Goal: Task Accomplishment & Management: Use online tool/utility

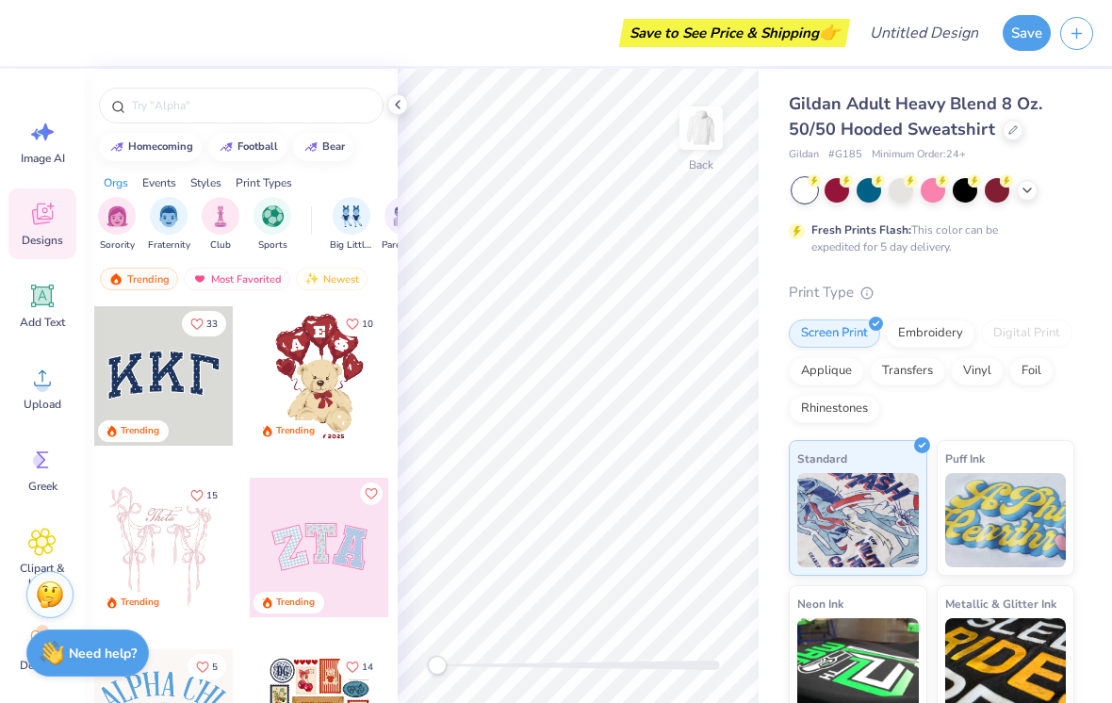
click at [265, 216] on img "filter for Sports" at bounding box center [273, 216] width 22 height 22
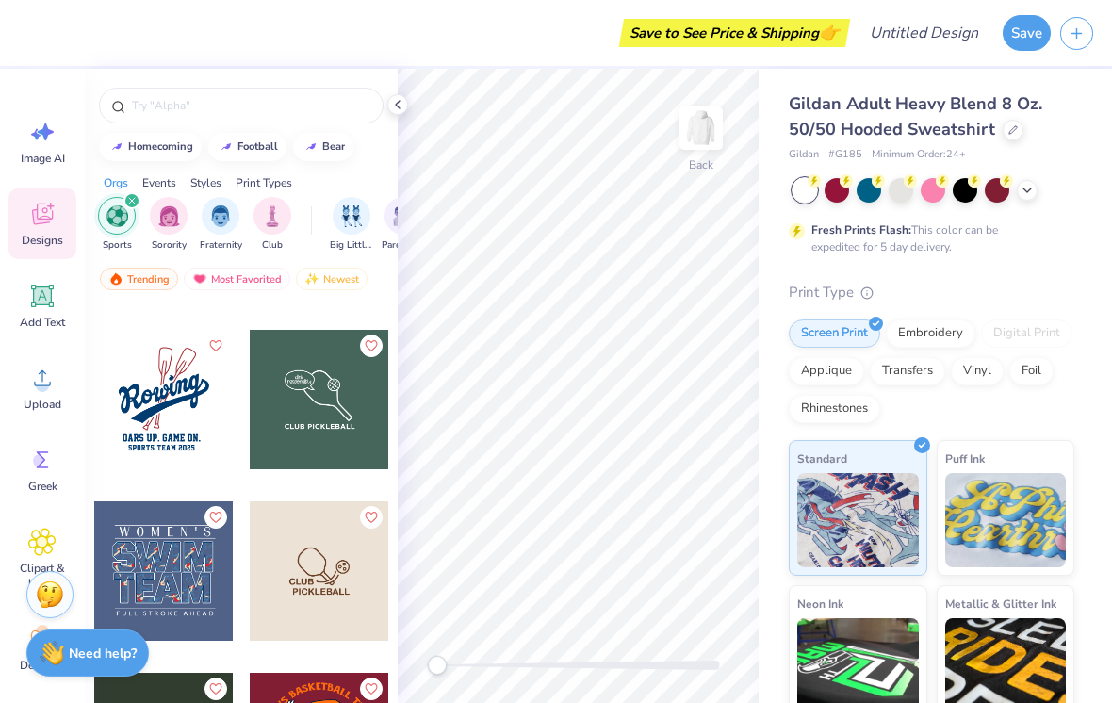
scroll to position [2724, 0]
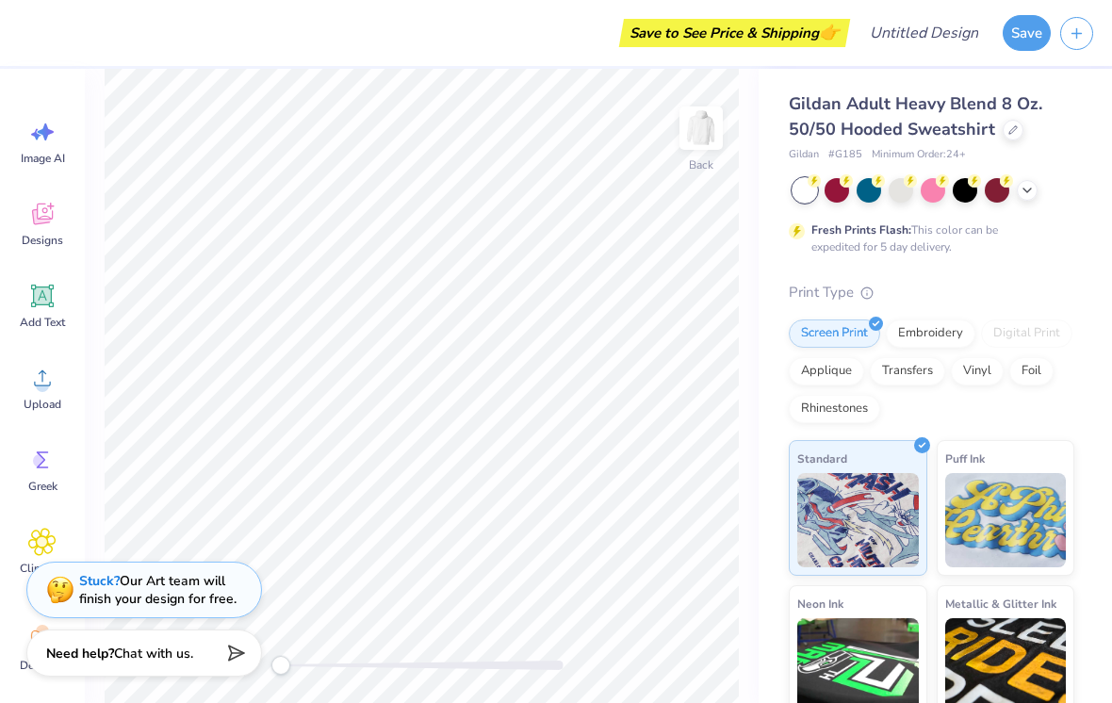
click at [45, 217] on icon at bounding box center [42, 214] width 28 height 28
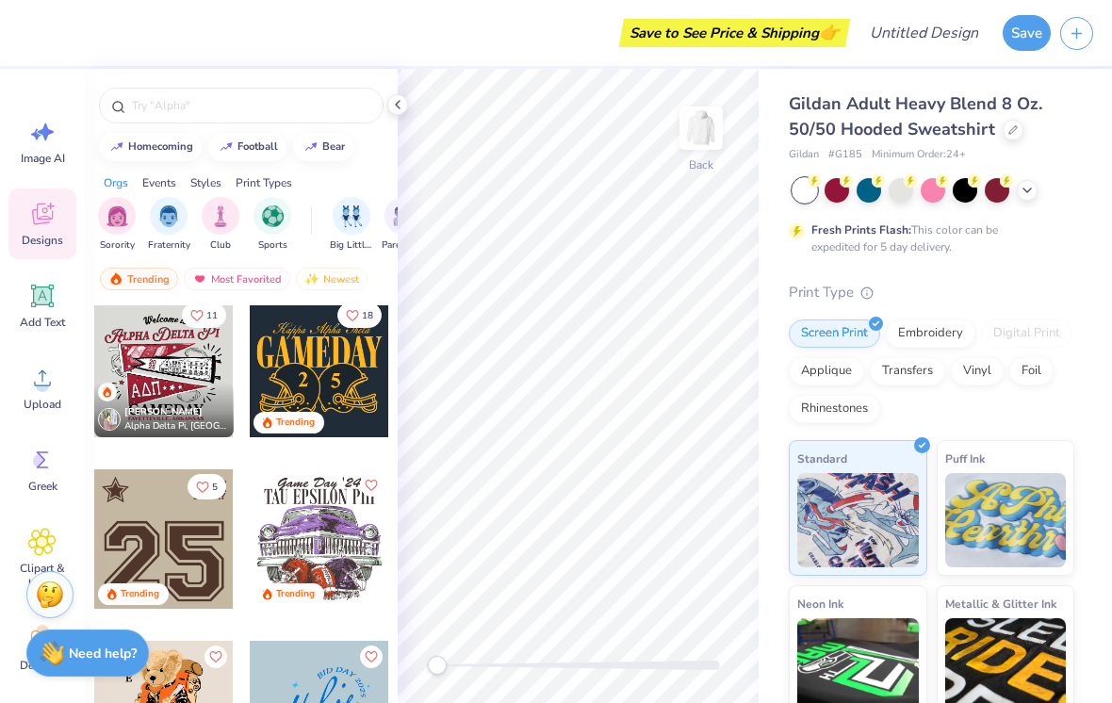
scroll to position [1379, 0]
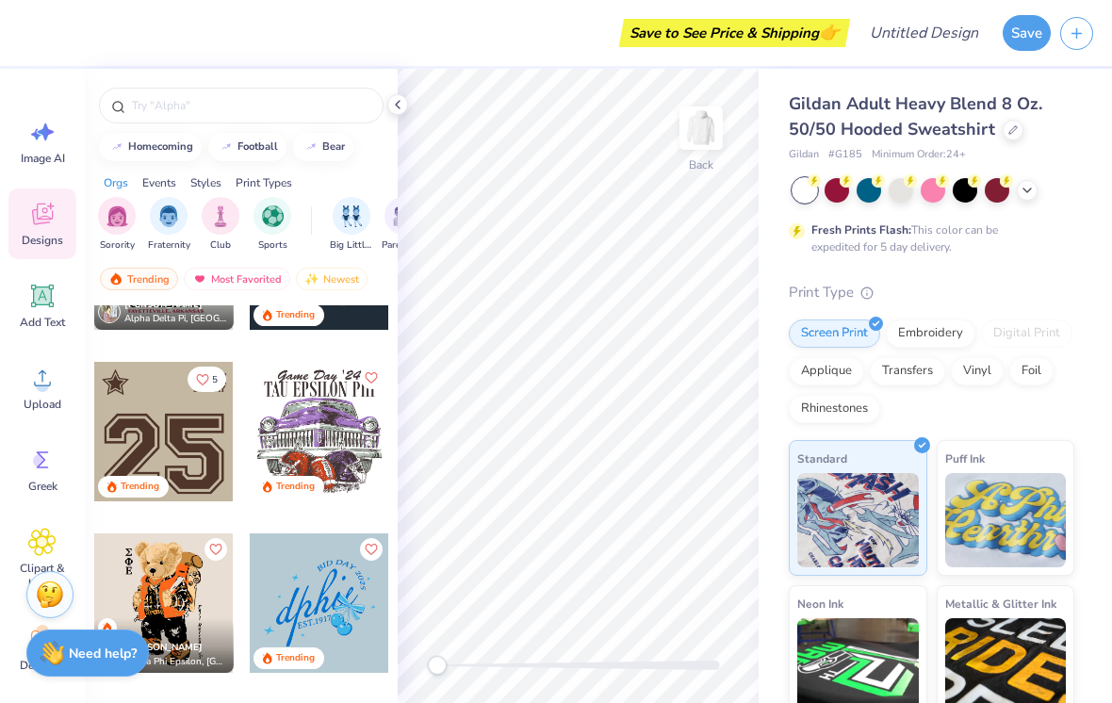
click at [277, 219] on img "filter for Sports" at bounding box center [273, 216] width 22 height 22
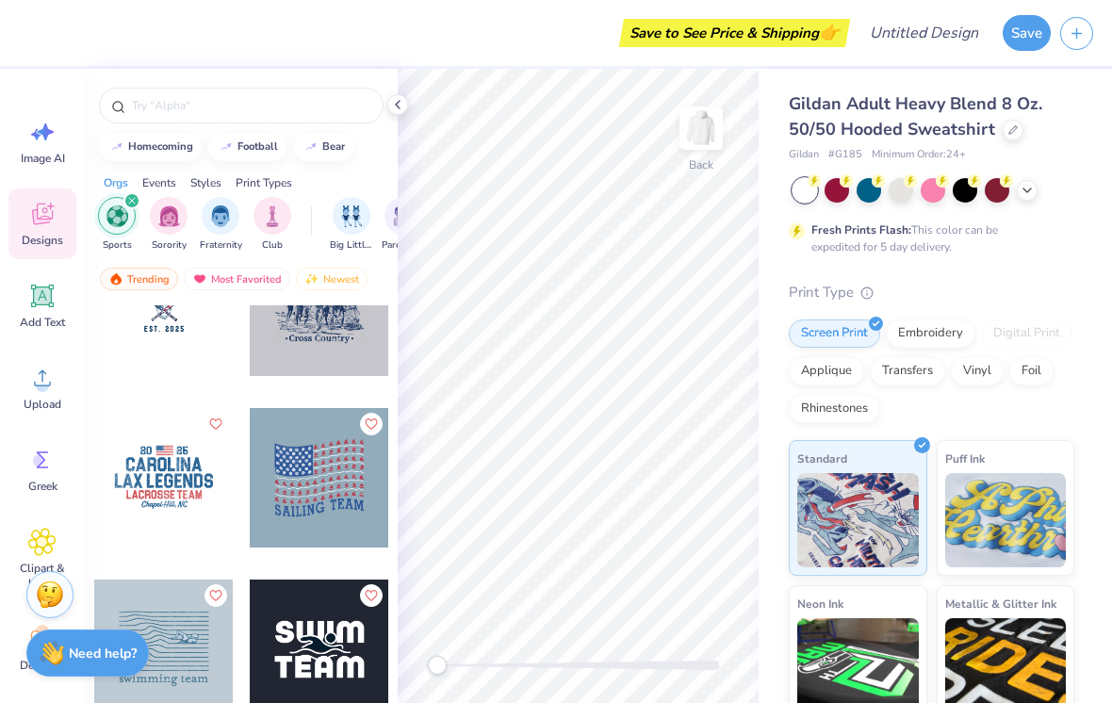
scroll to position [1440, 0]
click at [321, 98] on input "text" at bounding box center [250, 105] width 241 height 19
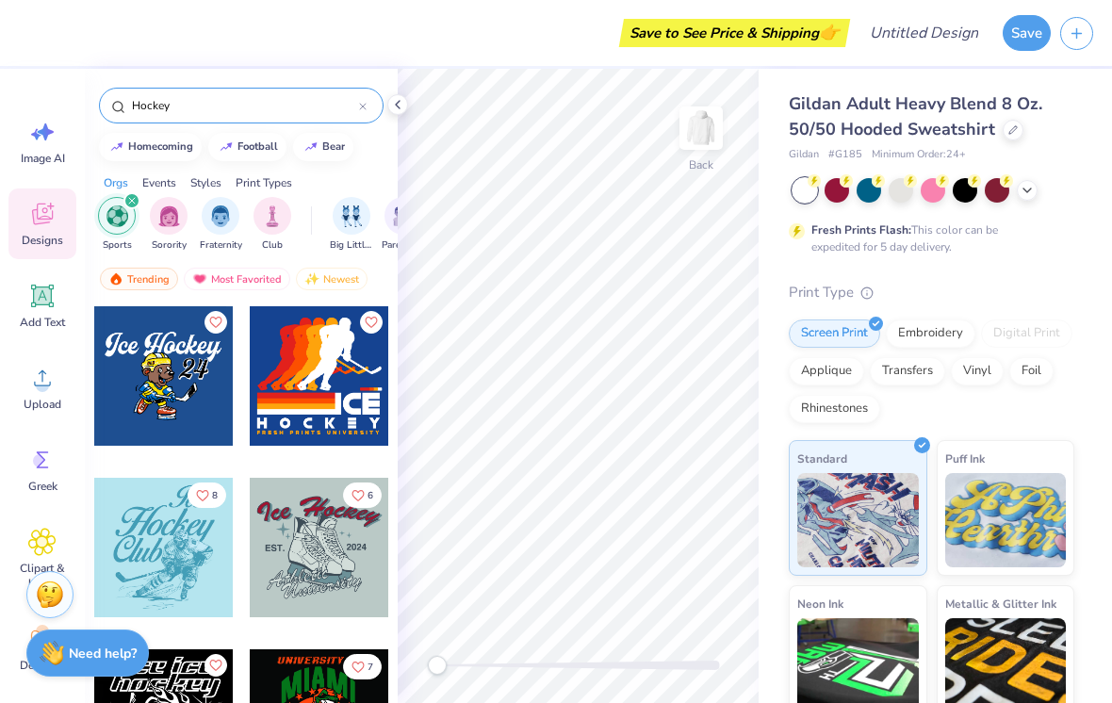
scroll to position [0, 0]
type input "Hockey"
click at [371, 102] on div "Hockey" at bounding box center [241, 106] width 284 height 36
click at [352, 106] on input "Hockey" at bounding box center [244, 105] width 229 height 19
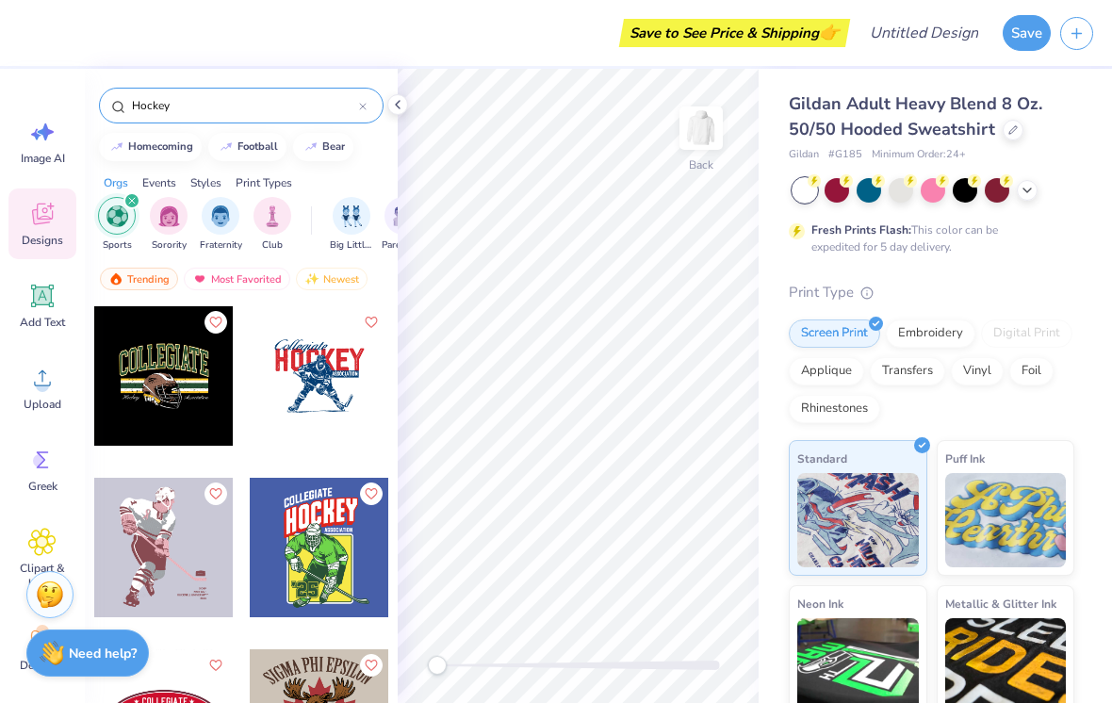
click at [363, 108] on icon at bounding box center [363, 107] width 6 height 6
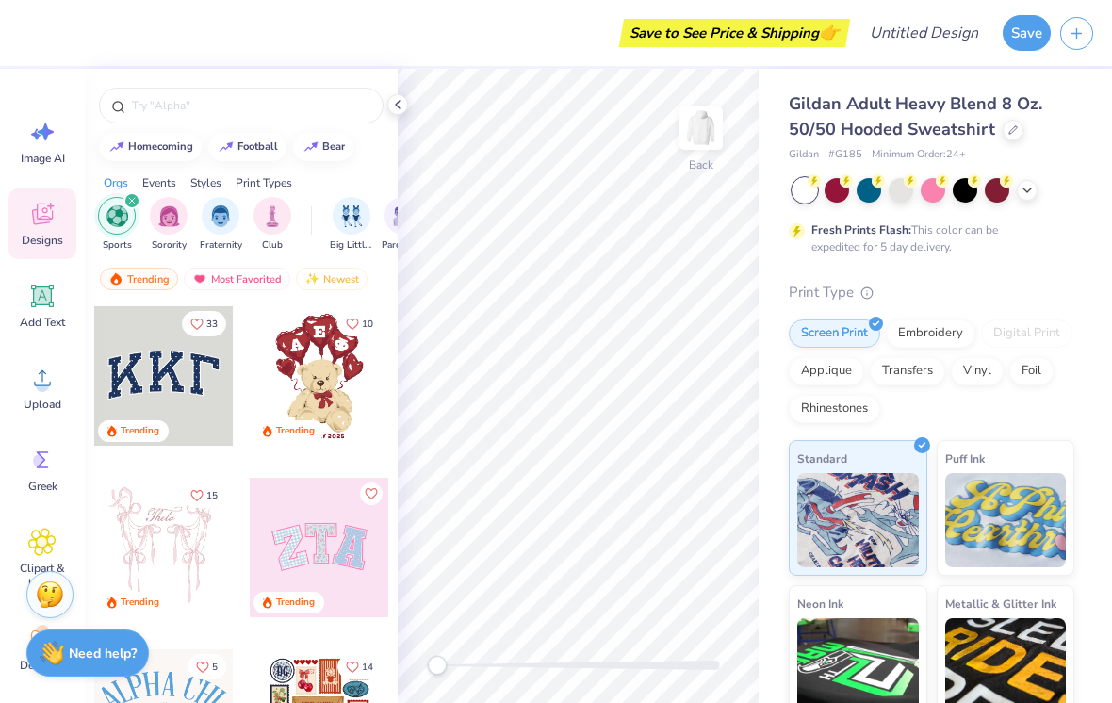
click at [112, 221] on img "filter for Sports" at bounding box center [117, 216] width 22 height 22
click at [267, 219] on img "filter for Sports" at bounding box center [273, 216] width 22 height 22
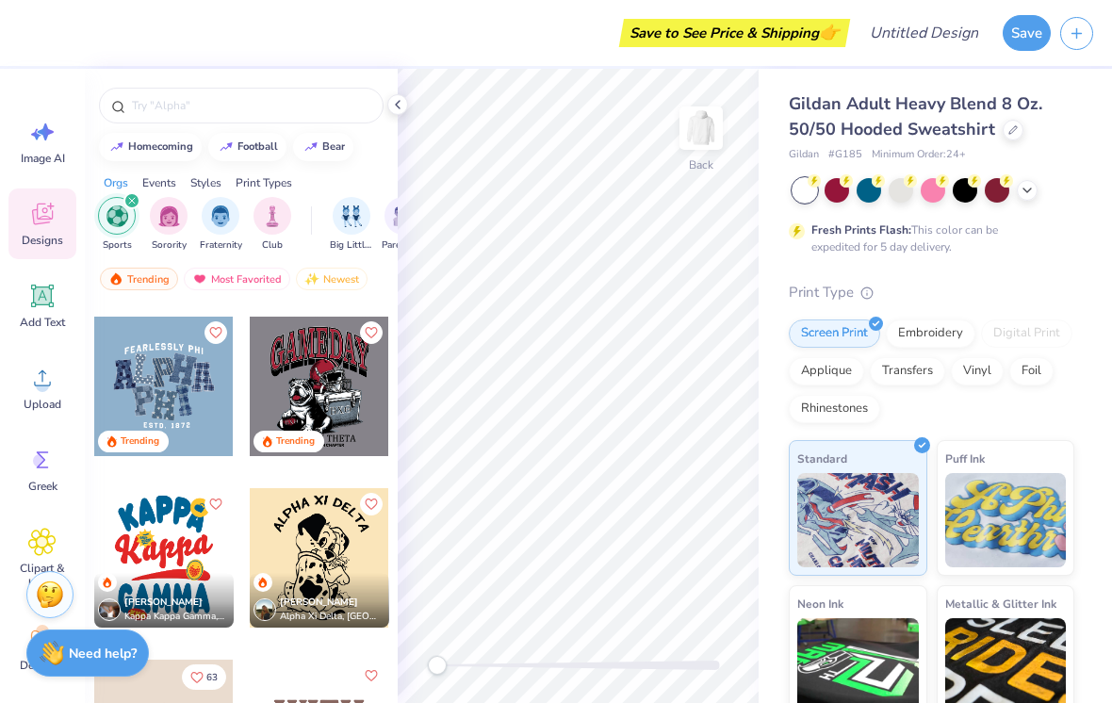
scroll to position [3075, 0]
click at [188, 393] on div at bounding box center [163, 386] width 139 height 139
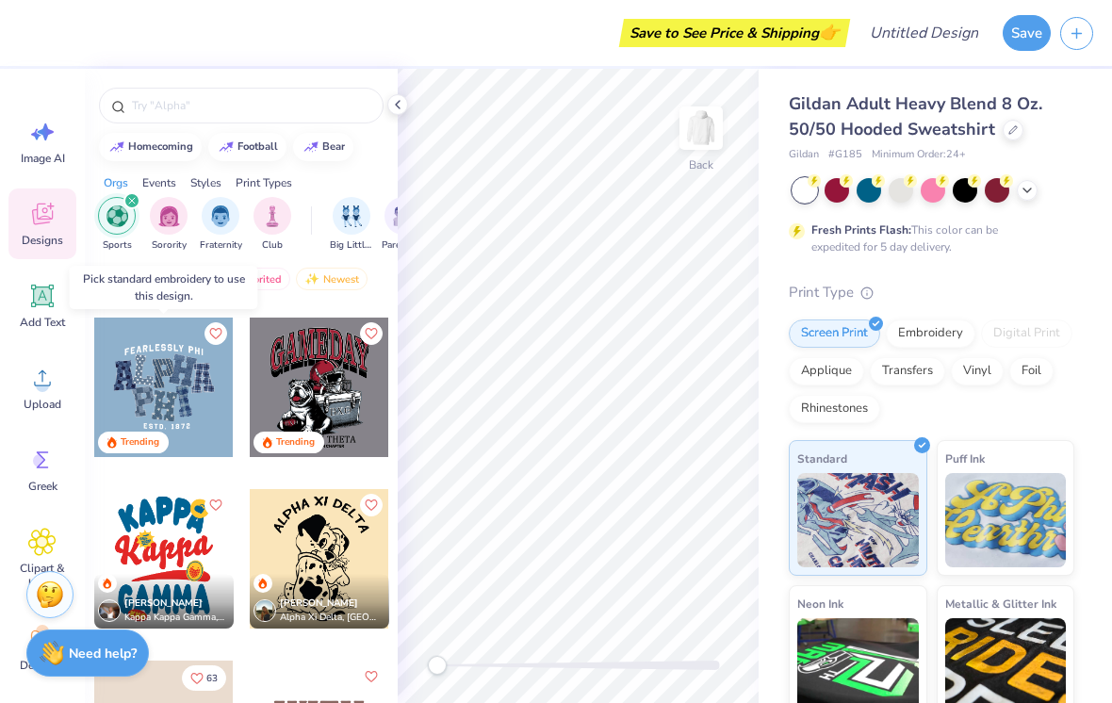
click at [172, 374] on div at bounding box center [163, 386] width 139 height 139
click at [166, 398] on div at bounding box center [163, 386] width 139 height 139
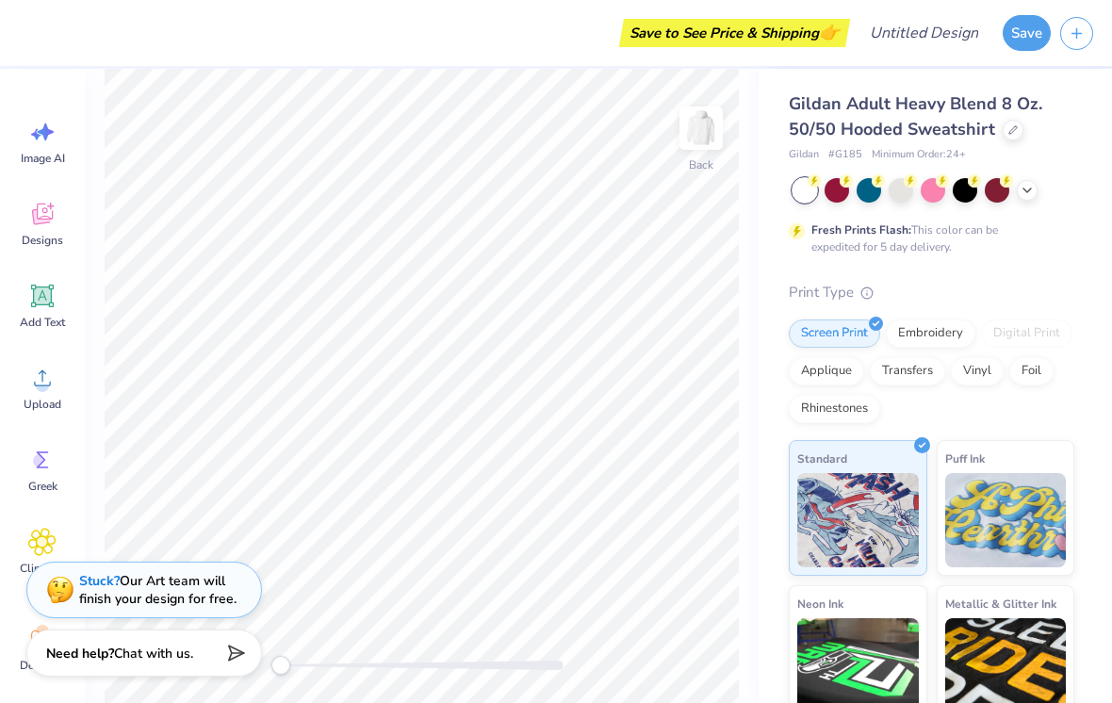
click at [719, 123] on img at bounding box center [701, 128] width 38 height 38
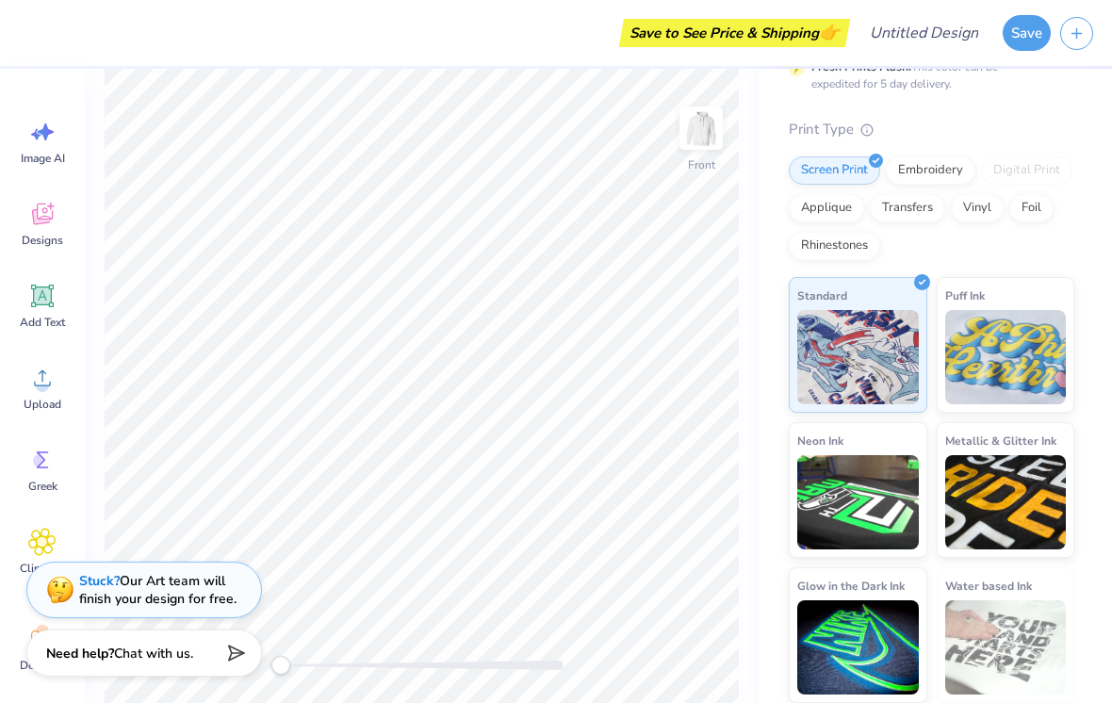
scroll to position [162, 0]
click at [38, 225] on icon at bounding box center [42, 214] width 28 height 28
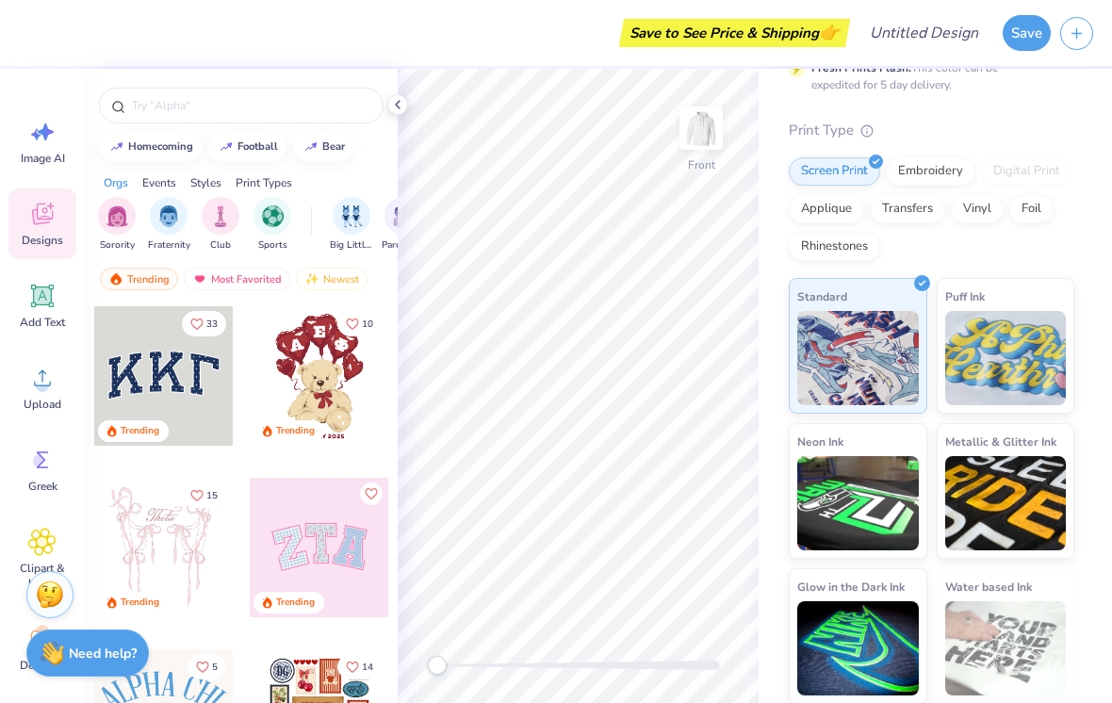
scroll to position [0, 0]
click at [323, 381] on div at bounding box center [319, 375] width 139 height 139
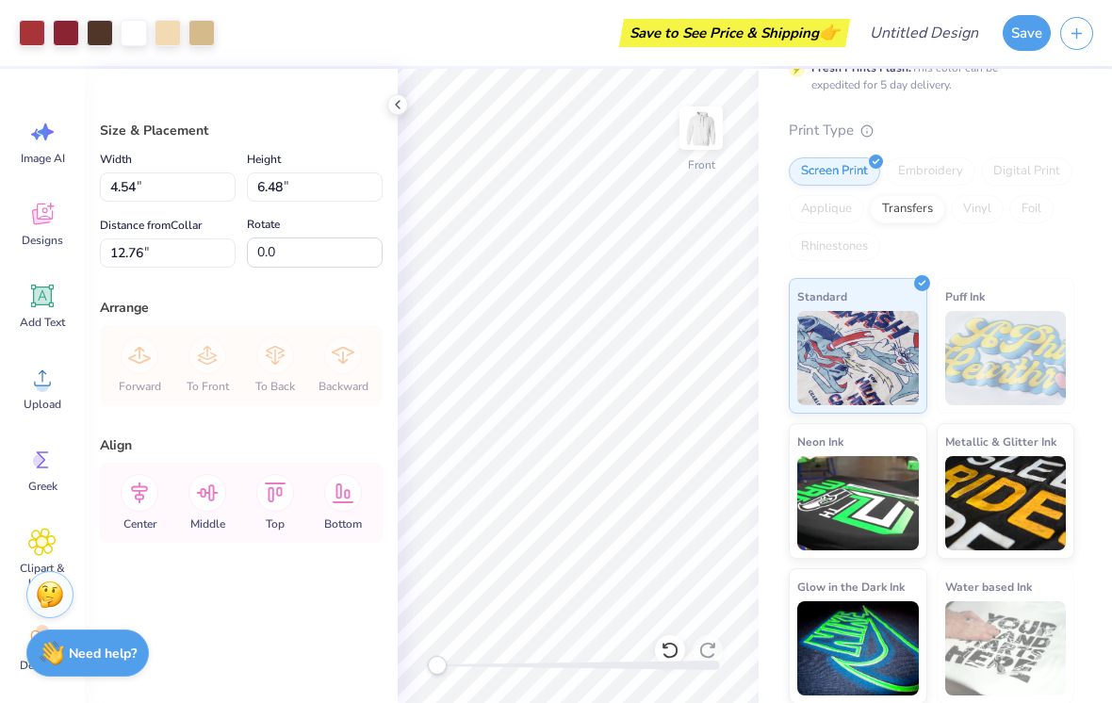
type input "6.00"
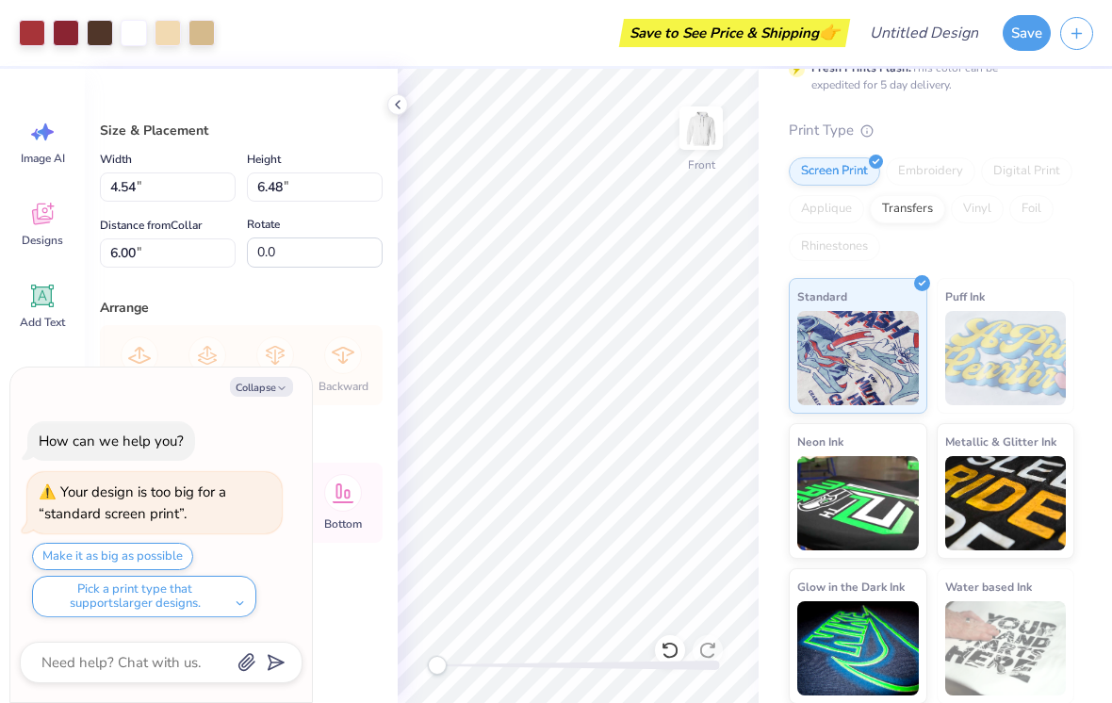
type textarea "x"
type input "8.53"
type input "12.19"
type textarea "x"
type input "10.90"
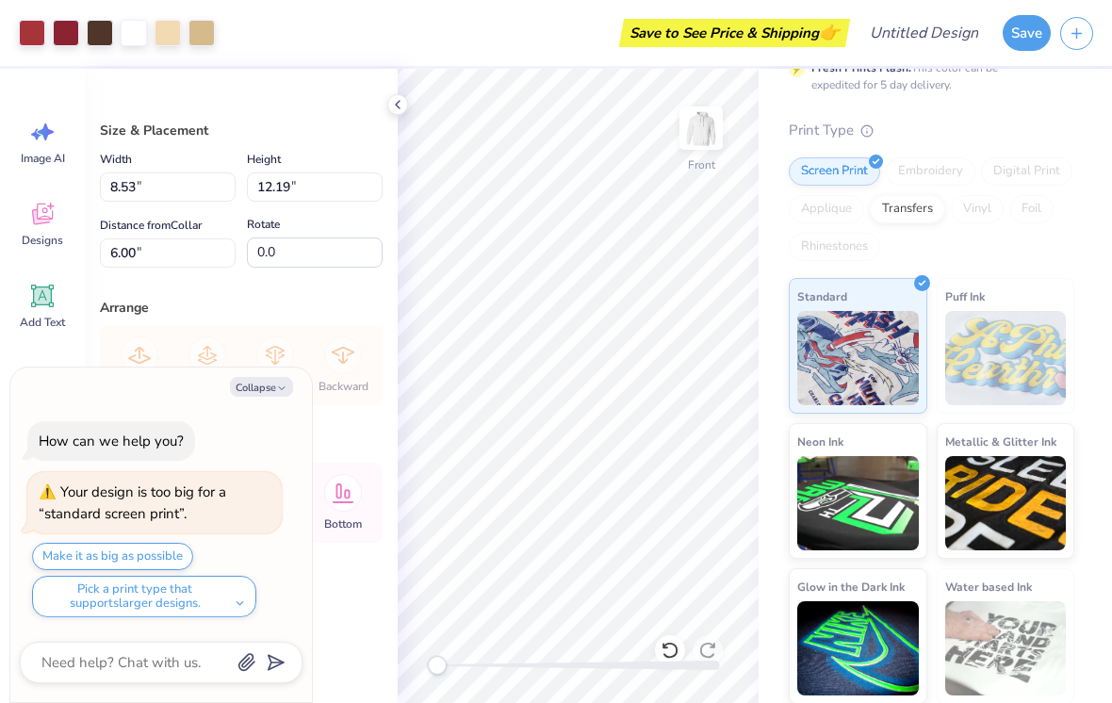
type input "15.56"
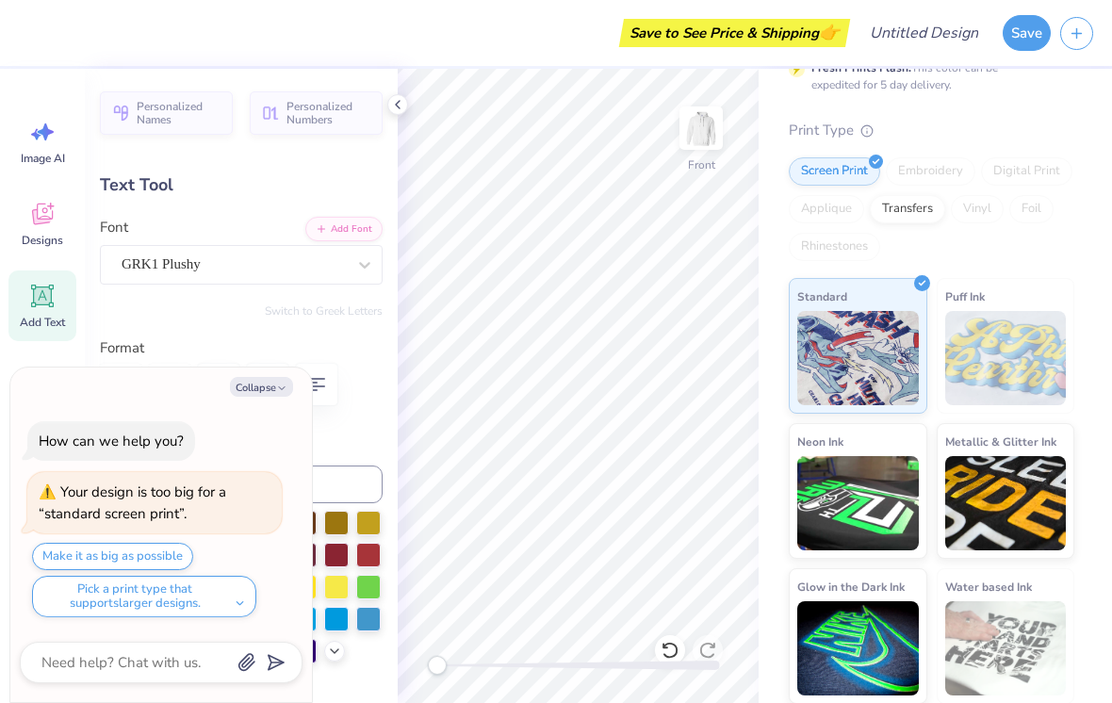
click at [268, 382] on button "Collapse" at bounding box center [261, 387] width 63 height 20
type textarea "x"
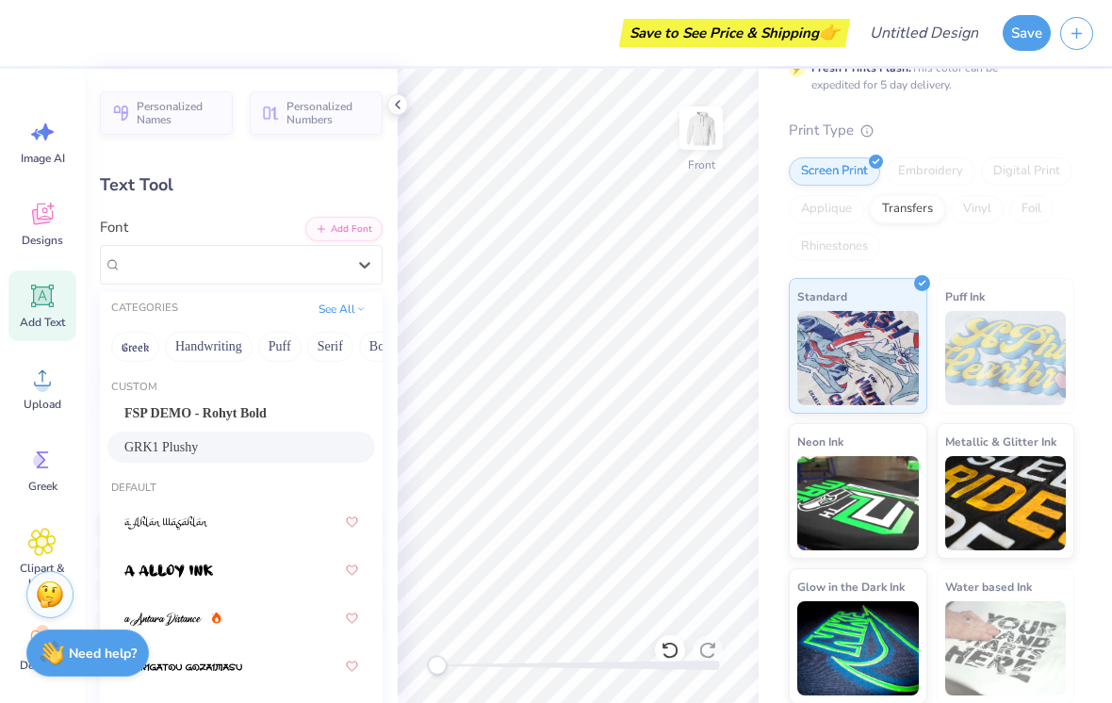
click at [288, 197] on div "Text Tool" at bounding box center [241, 184] width 283 height 25
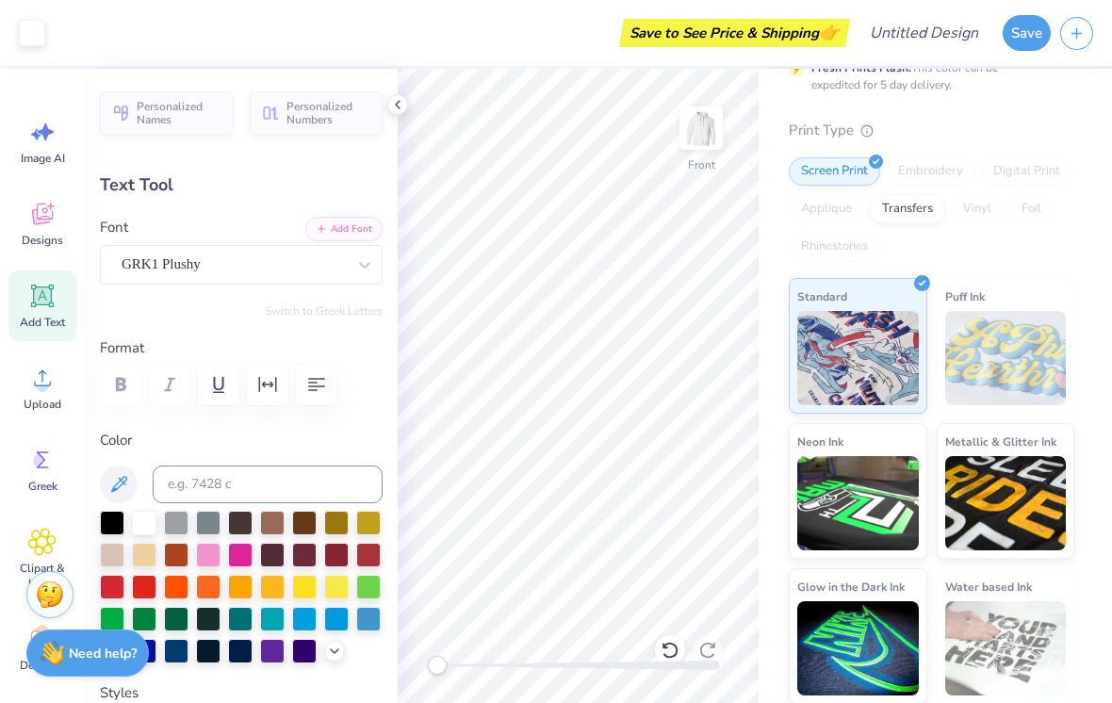
type input "-13.7"
type textarea "n"
type input "1.50"
type input "1.48"
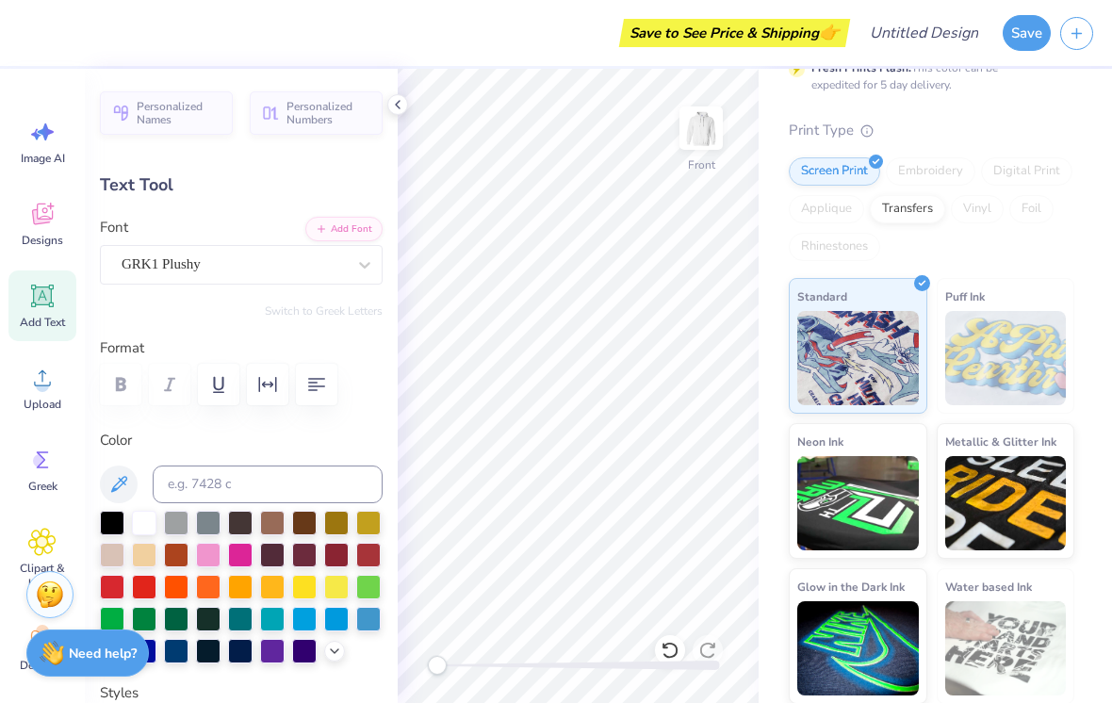
type input "7.53"
type input "-0.5"
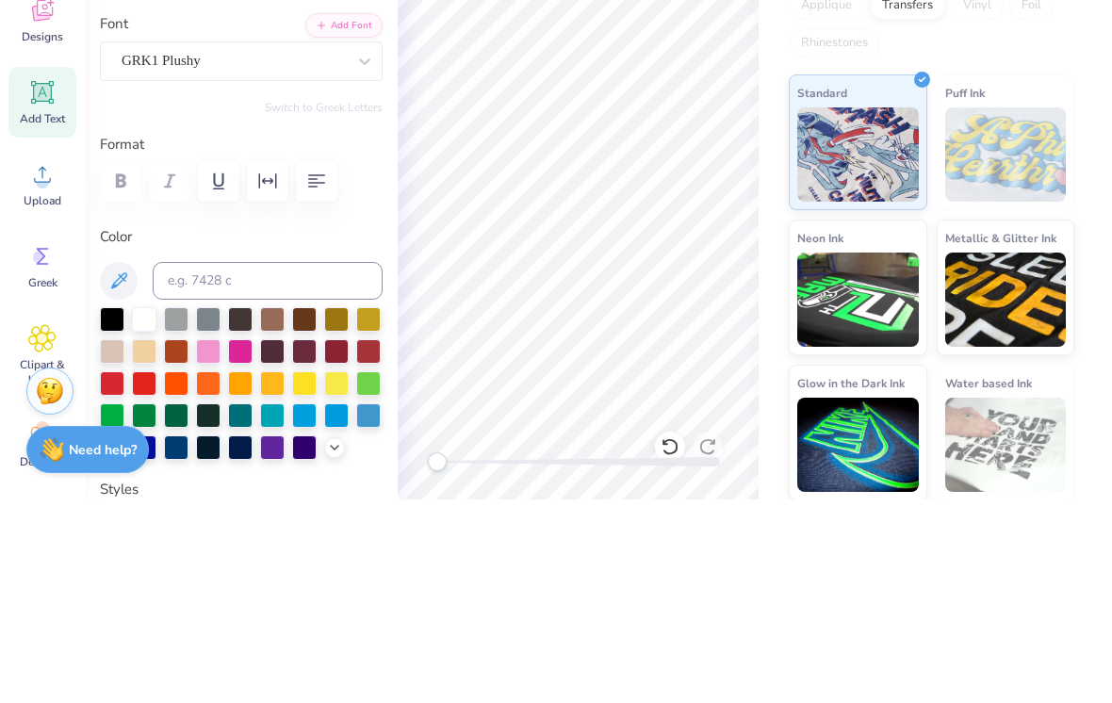
type textarea "Y"
type input "1.72"
type input "1.76"
type input "9.00"
type input "22.4"
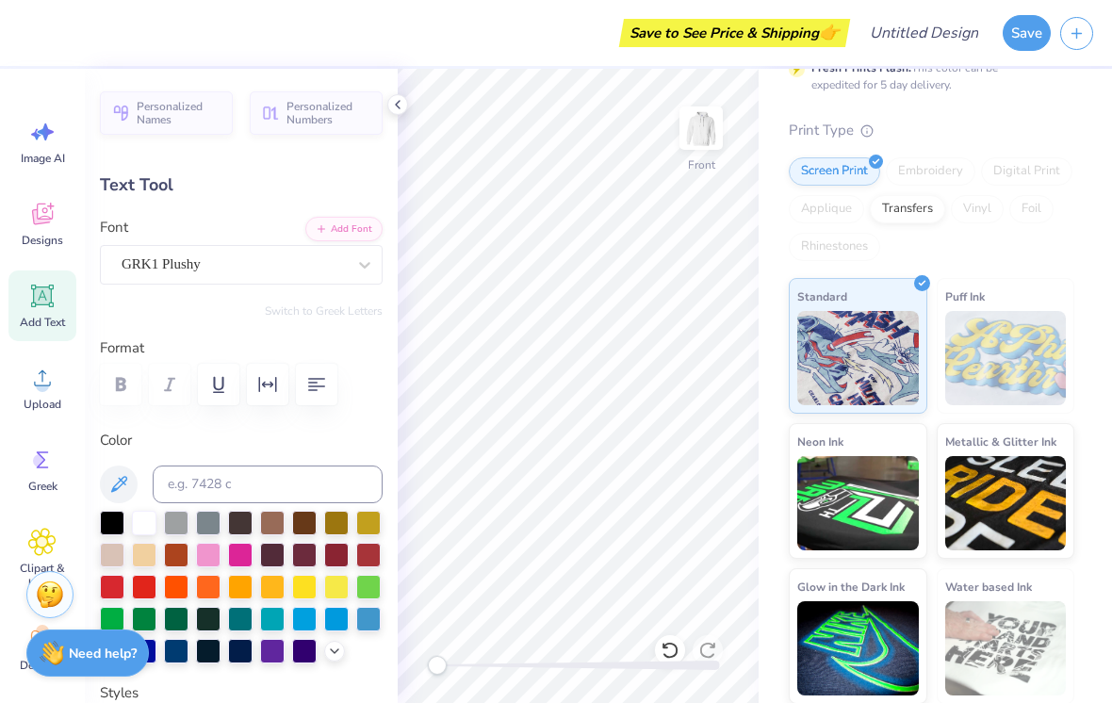
type textarea "u"
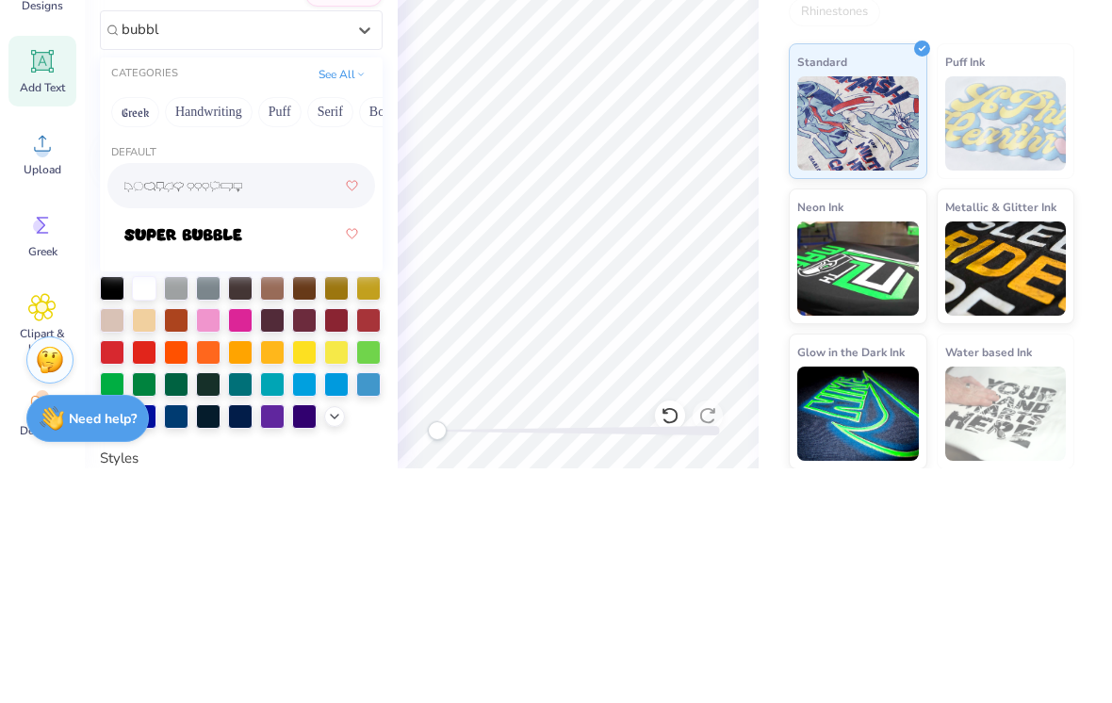
click at [251, 451] on div at bounding box center [241, 468] width 234 height 34
type input "bubbl"
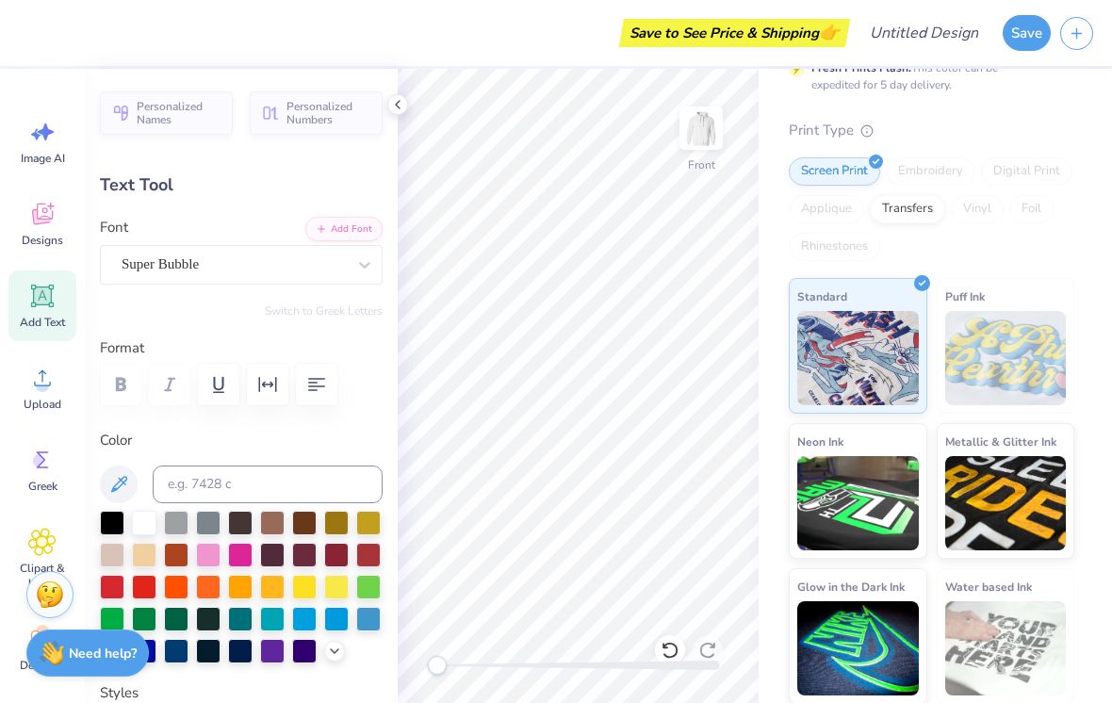
type input "2.10"
type input "1.48"
type input "7.03"
type input "-0.5"
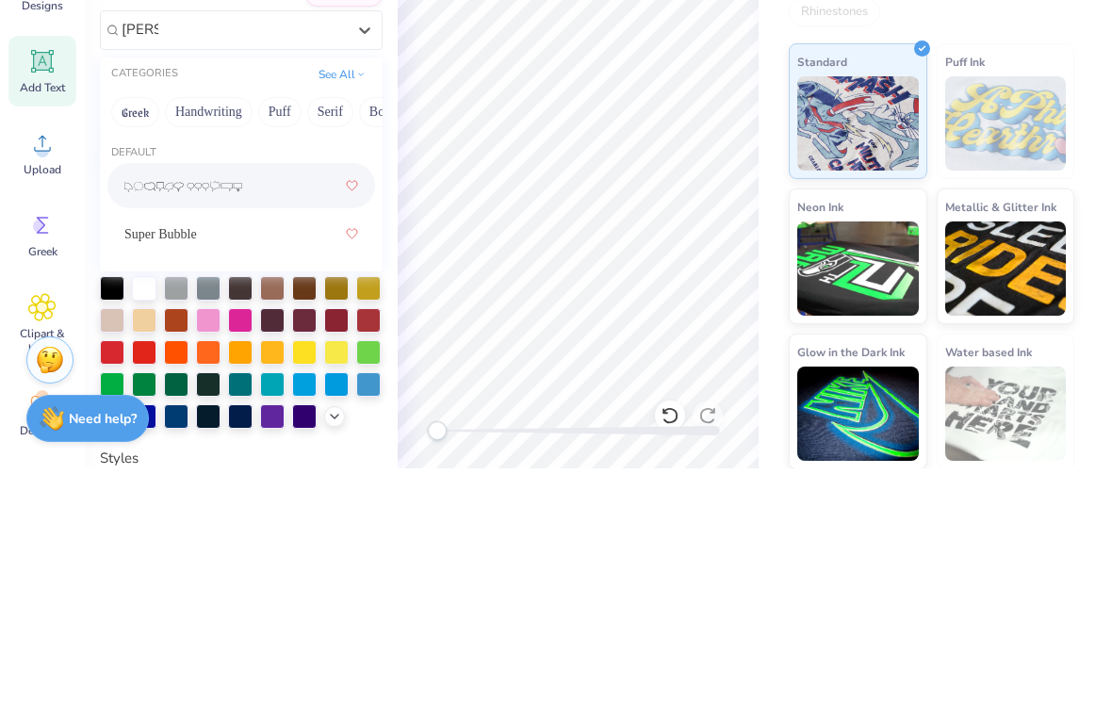
click at [197, 459] on span "Super Bubble" at bounding box center [160, 469] width 73 height 20
type input "[PERSON_NAME]"
click at [246, 451] on div "Super Bubble" at bounding box center [241, 468] width 234 height 34
type input "[PERSON_NAME]"
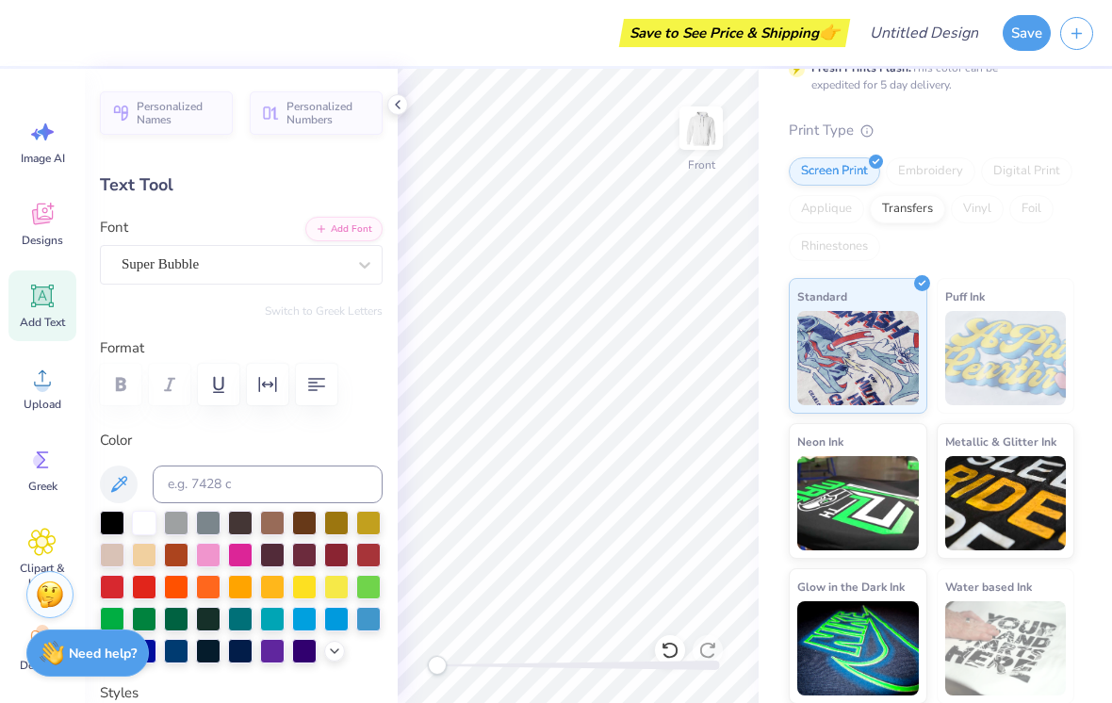
type input "0.0"
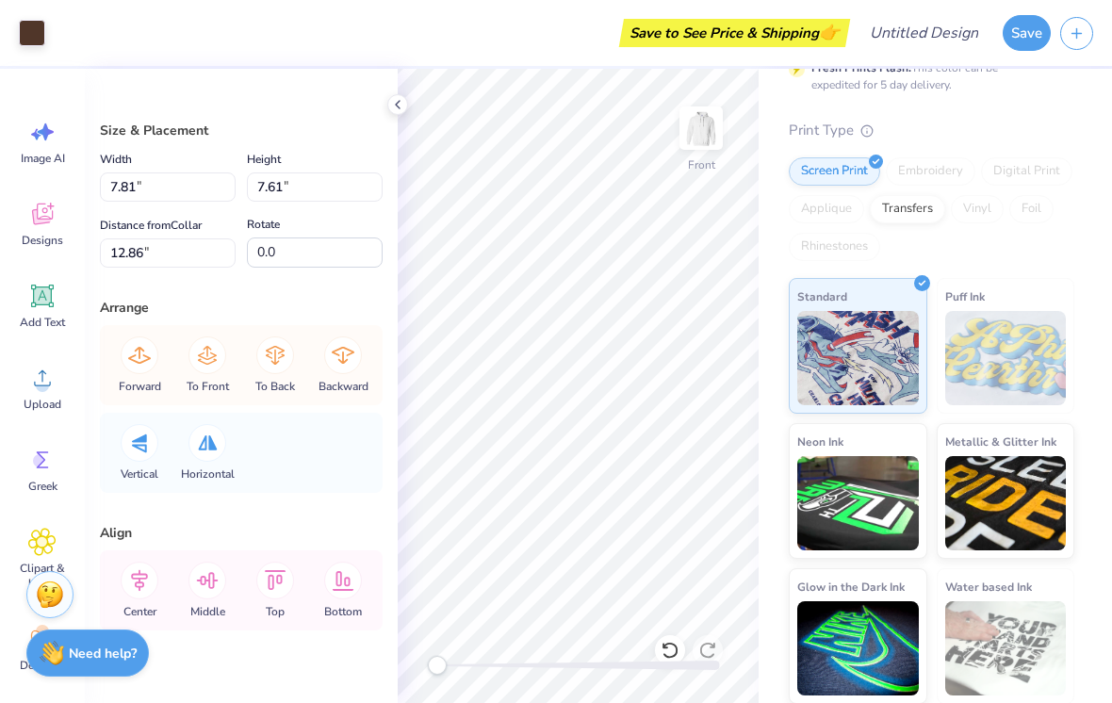
type input "4.03"
type input "4.80"
type input "7.64"
type input "2.60"
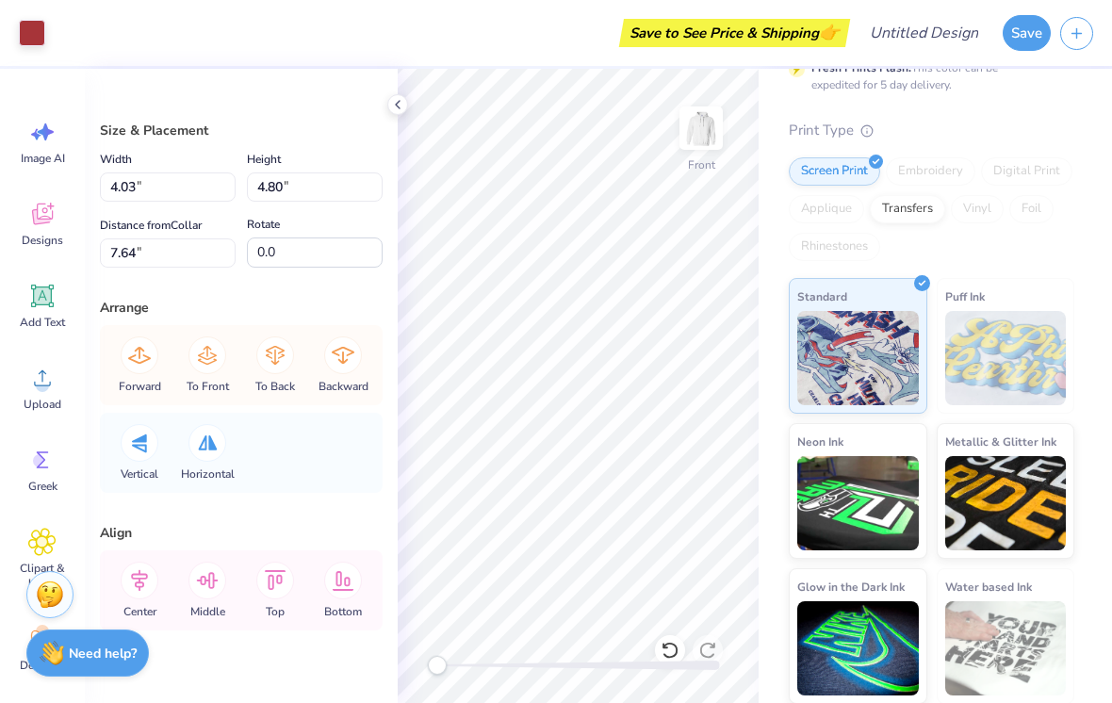
type input "3.27"
type input "10.89"
type input "5.64"
type input "7.09"
type input "10.91"
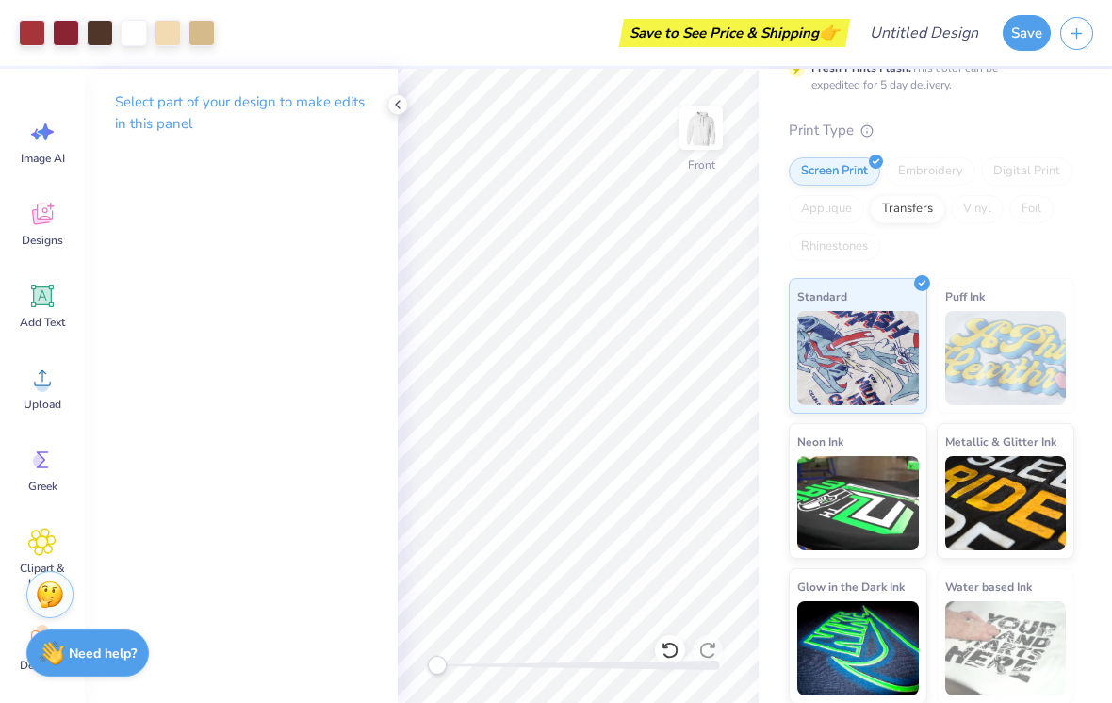
click at [196, 31] on div at bounding box center [201, 33] width 26 height 26
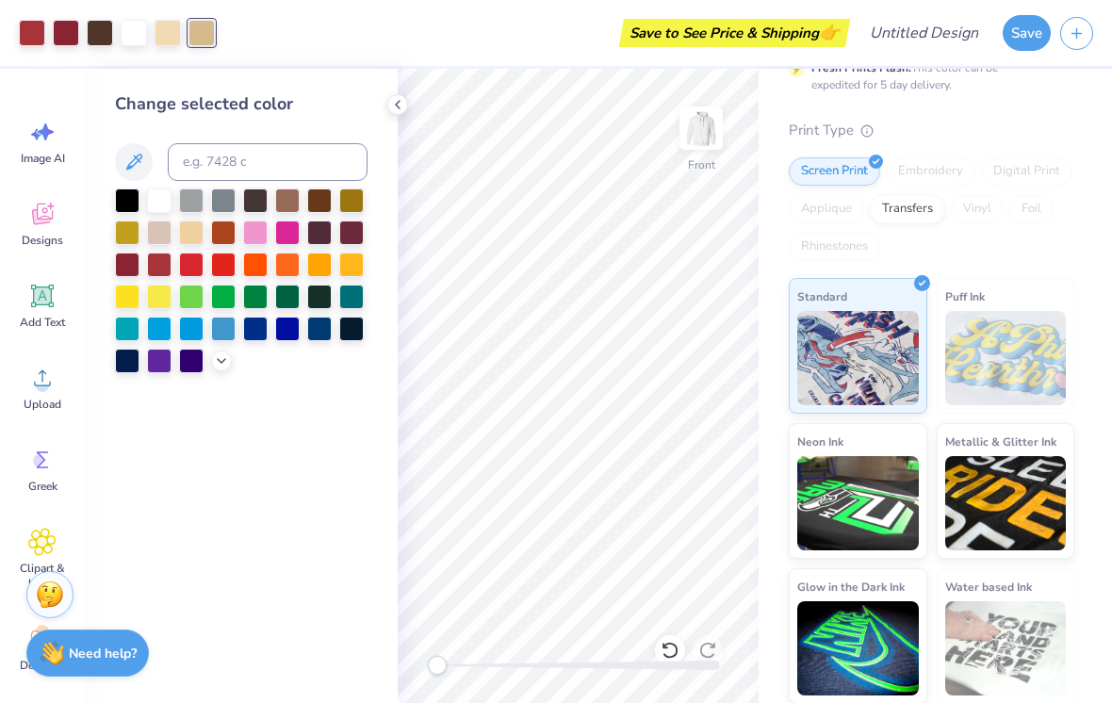
click at [111, 29] on div at bounding box center [100, 33] width 26 height 26
click at [215, 282] on div at bounding box center [241, 280] width 252 height 185
click at [219, 286] on div at bounding box center [223, 296] width 24 height 24
click at [224, 263] on div "354 C" at bounding box center [223, 262] width 51 height 26
click at [224, 368] on icon at bounding box center [221, 360] width 15 height 15
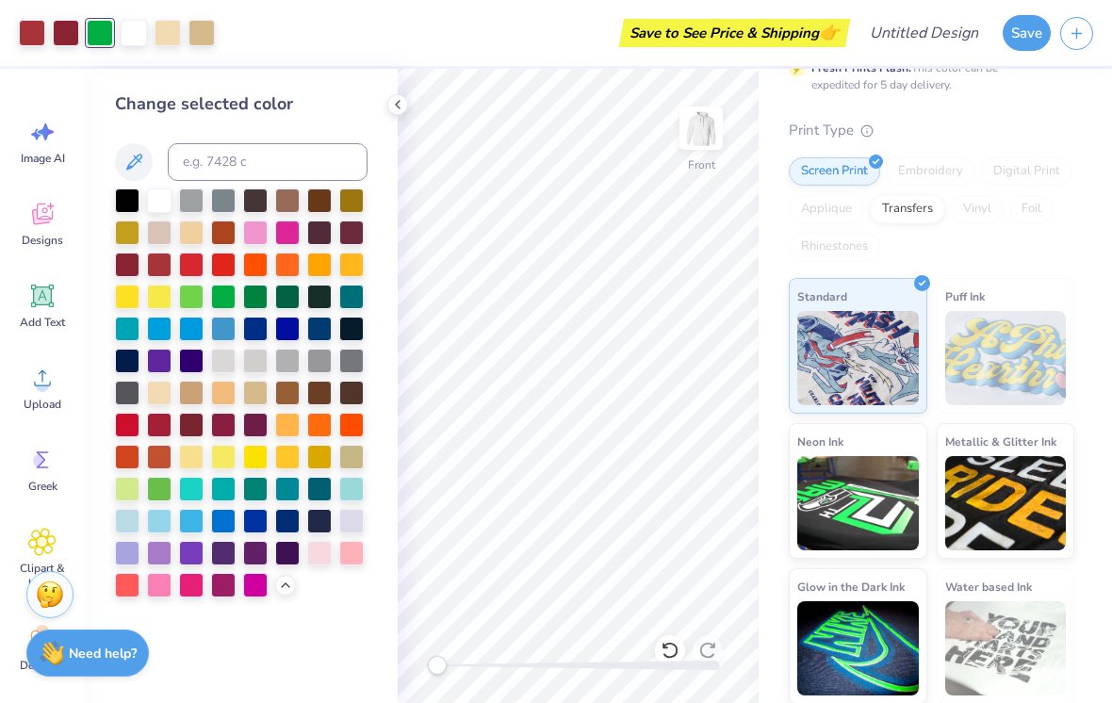
click at [317, 217] on div at bounding box center [241, 392] width 252 height 409
click at [315, 197] on div at bounding box center [319, 200] width 24 height 24
click at [66, 35] on div at bounding box center [66, 33] width 26 height 26
click at [292, 559] on div at bounding box center [287, 553] width 24 height 24
click at [25, 37] on div at bounding box center [32, 33] width 26 height 26
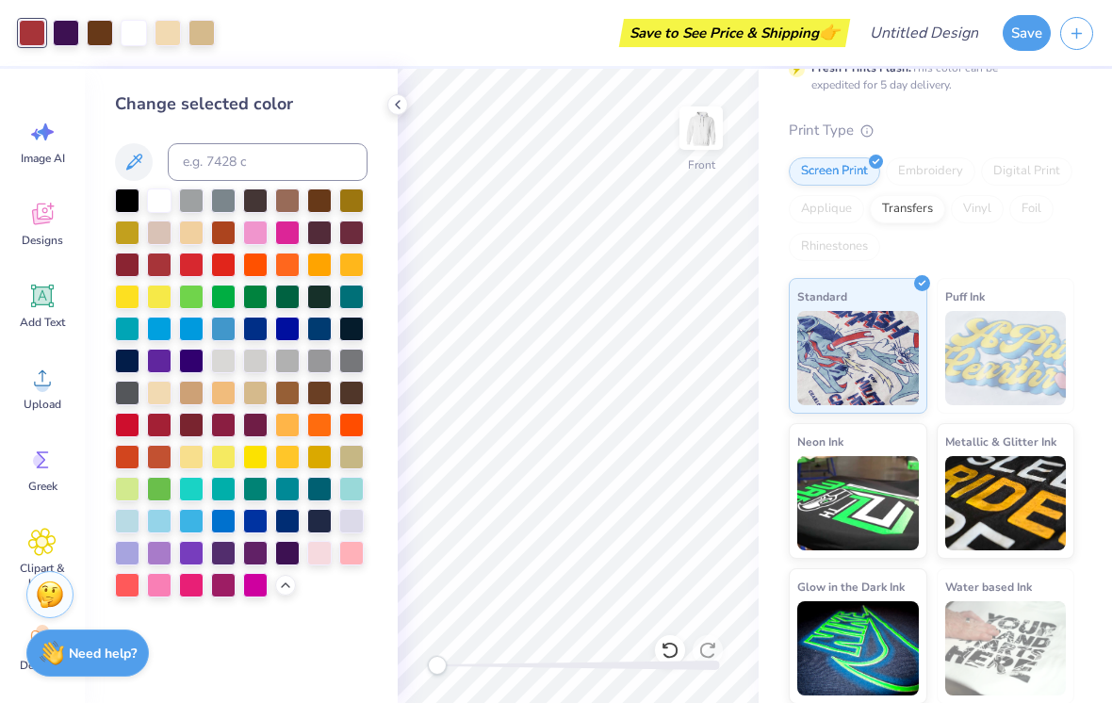
click at [260, 561] on div at bounding box center [255, 553] width 24 height 24
click at [194, 563] on div at bounding box center [191, 553] width 24 height 24
click at [79, 32] on div at bounding box center [66, 33] width 26 height 26
click at [228, 556] on div at bounding box center [223, 553] width 24 height 24
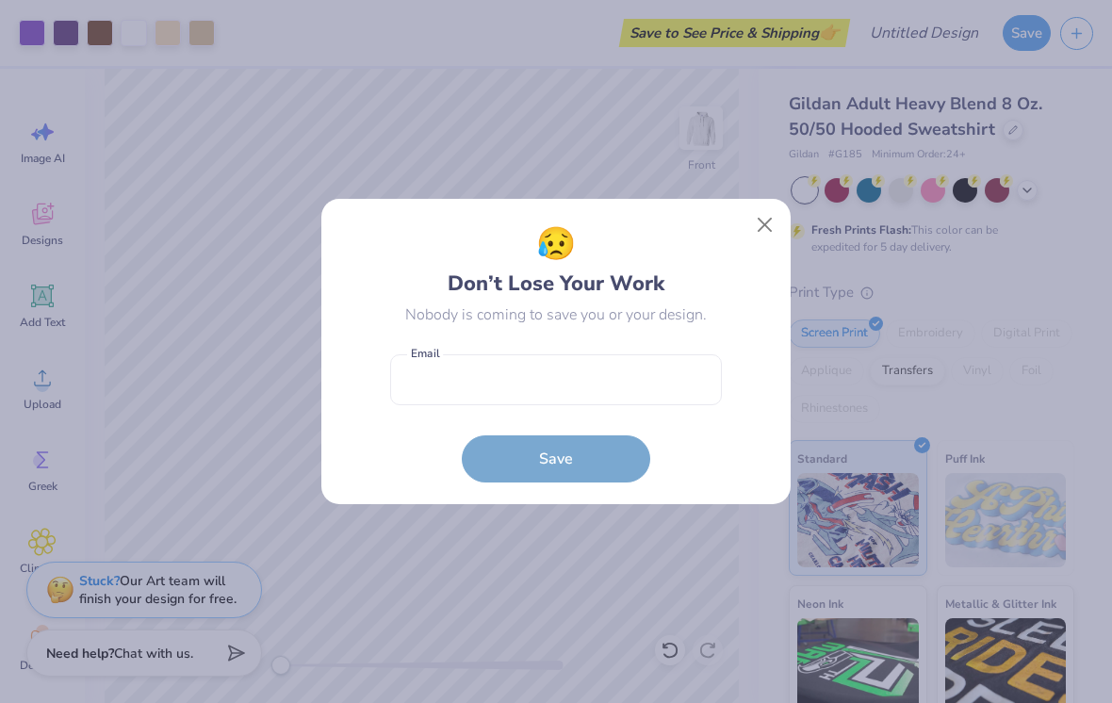
click at [758, 235] on button "Close" at bounding box center [765, 225] width 36 height 36
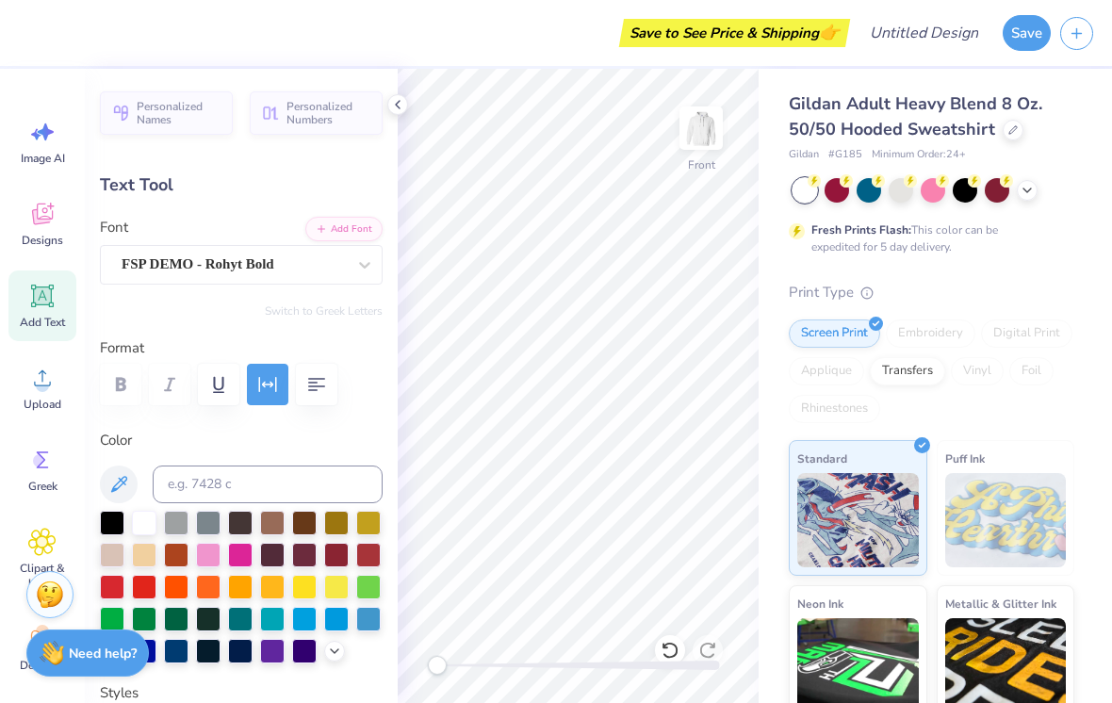
scroll to position [1, 1]
type textarea "025"
click at [1071, 301] on div "Print Type" at bounding box center [930, 293] width 285 height 22
type input "1.45"
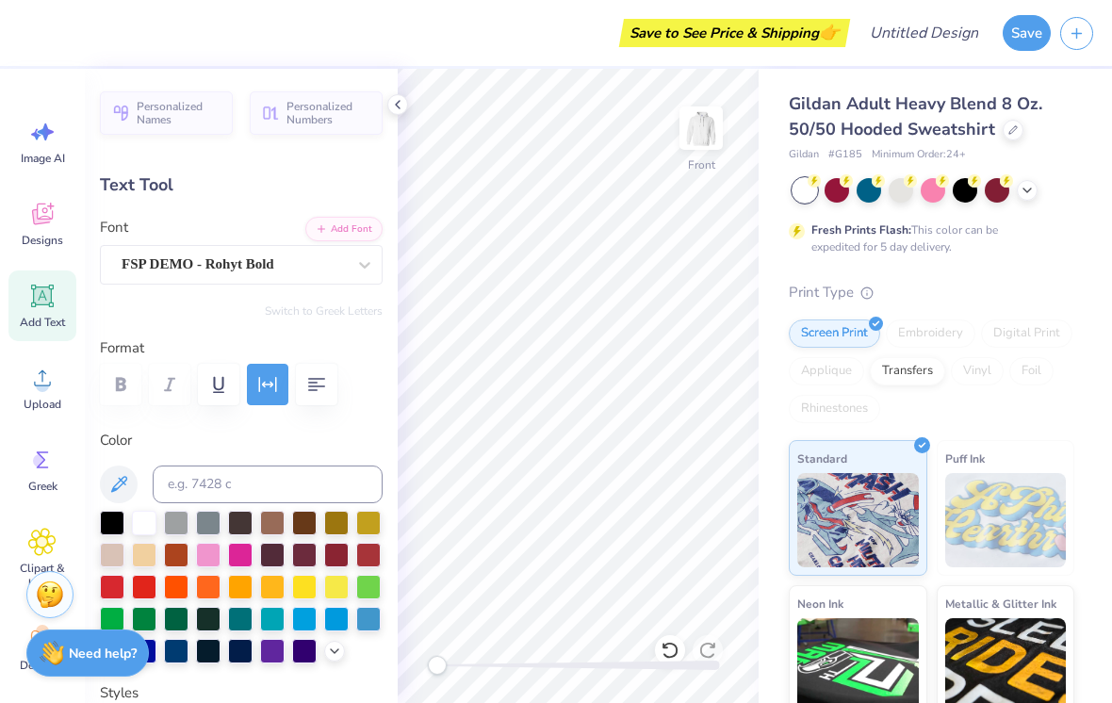
type textarea "ICEH HOCKEY"
type input "5.29"
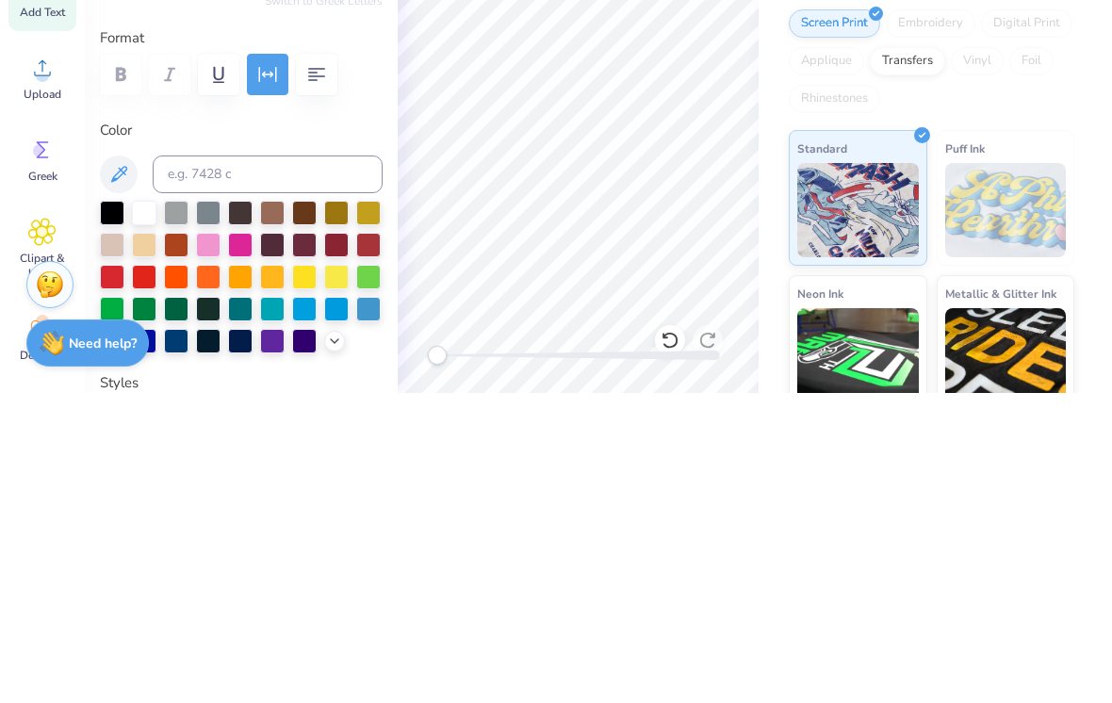
scroll to position [1, 6]
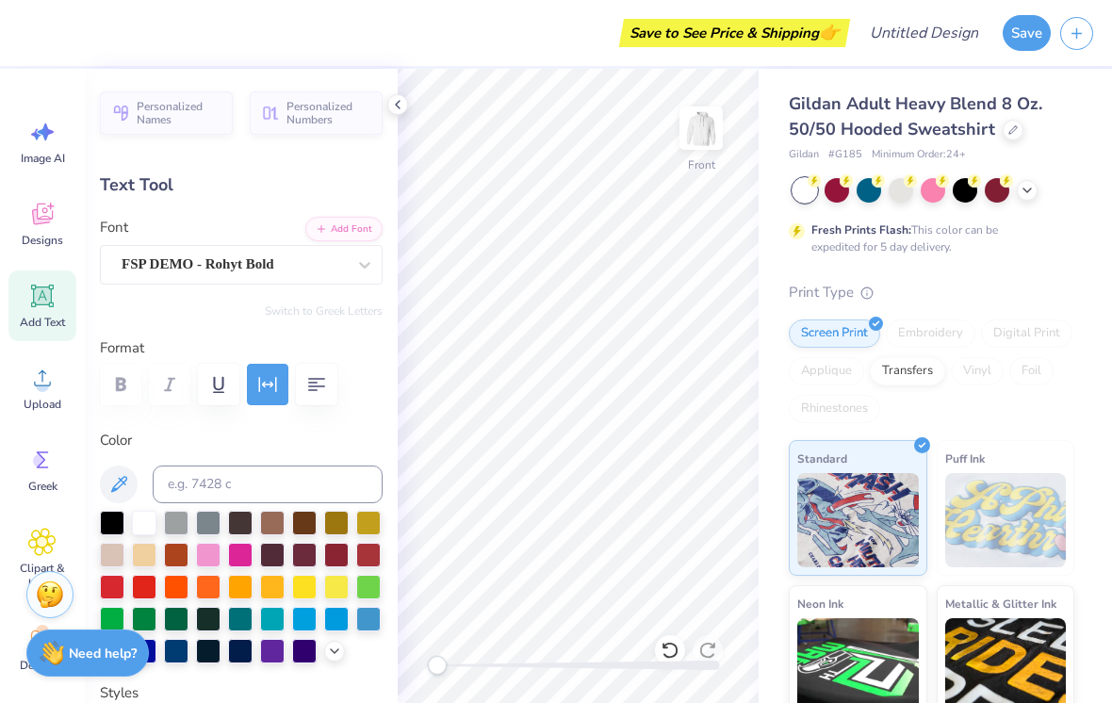
click at [1057, 284] on div "Print Type" at bounding box center [930, 293] width 285 height 22
click at [1041, 269] on div "Gildan Adult Heavy Blend 8 Oz. 50/50 Hooded Sweatshirt Gildan # G185 Minimum Or…" at bounding box center [930, 478] width 285 height 774
type textarea "ICE HOCKEY"
click at [1047, 277] on div "Gildan Adult Heavy Blend 8 Oz. 50/50 Hooded Sweatshirt Gildan # G185 Minimum Or…" at bounding box center [930, 478] width 285 height 774
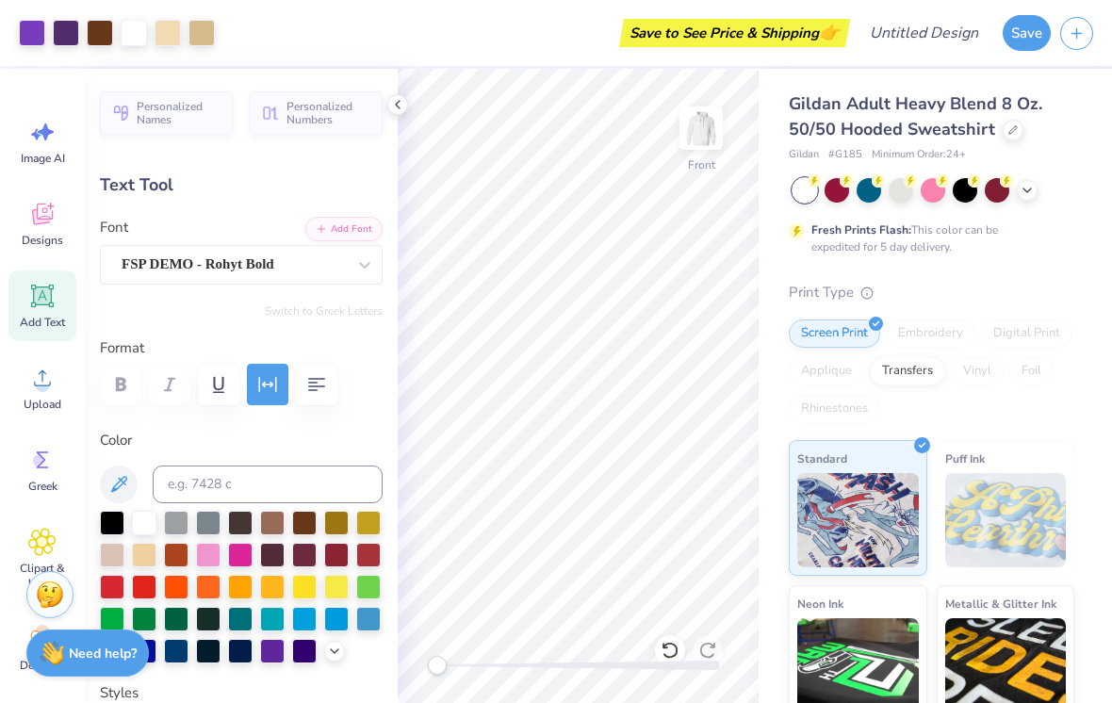
click at [915, 182] on circle at bounding box center [909, 180] width 13 height 13
click at [937, 181] on circle at bounding box center [941, 180] width 13 height 13
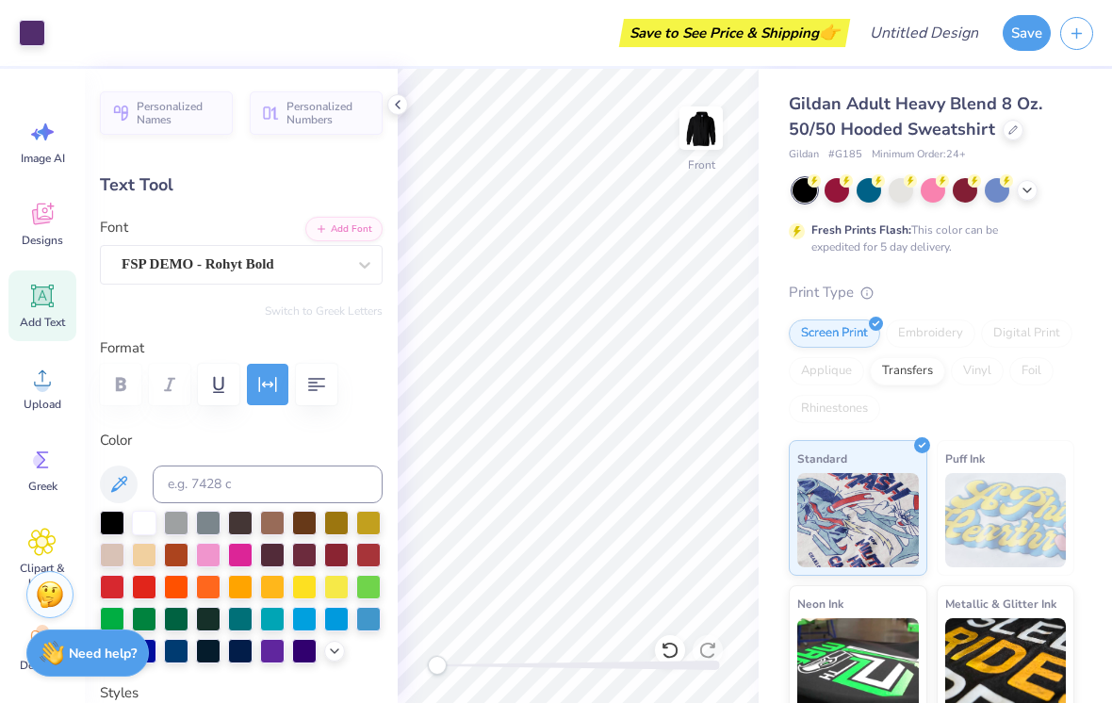
type input "4.71"
click at [271, 644] on div at bounding box center [272, 651] width 24 height 24
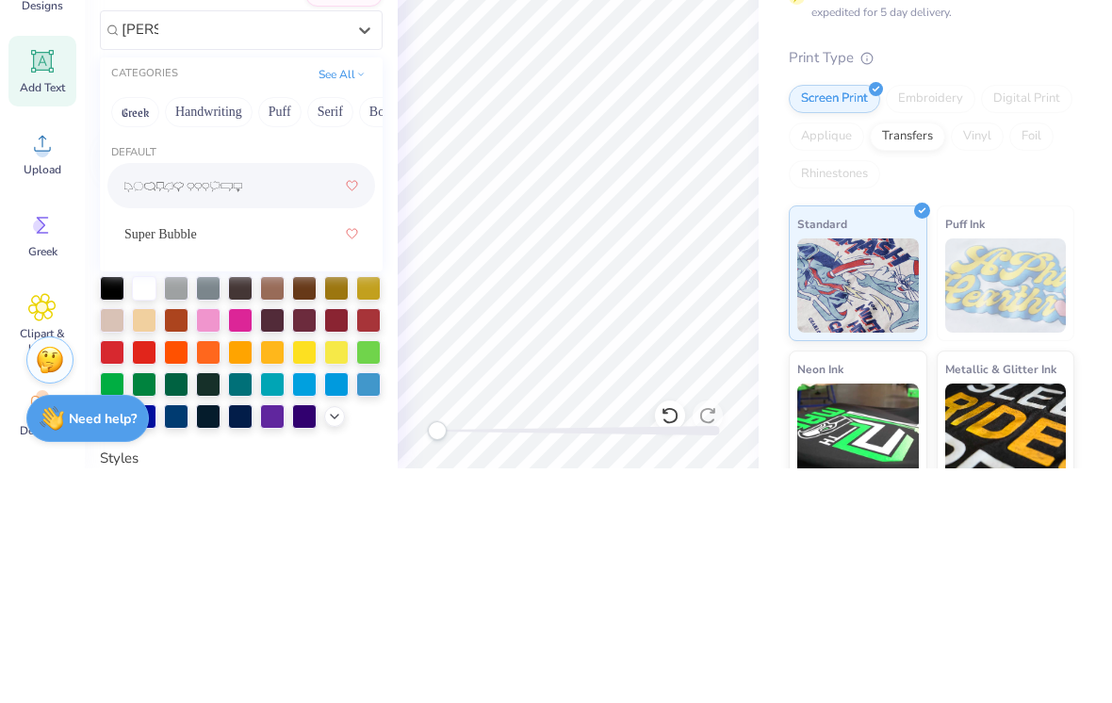
click at [197, 459] on span "Super Bubble" at bounding box center [160, 469] width 73 height 20
type input "[PERSON_NAME]"
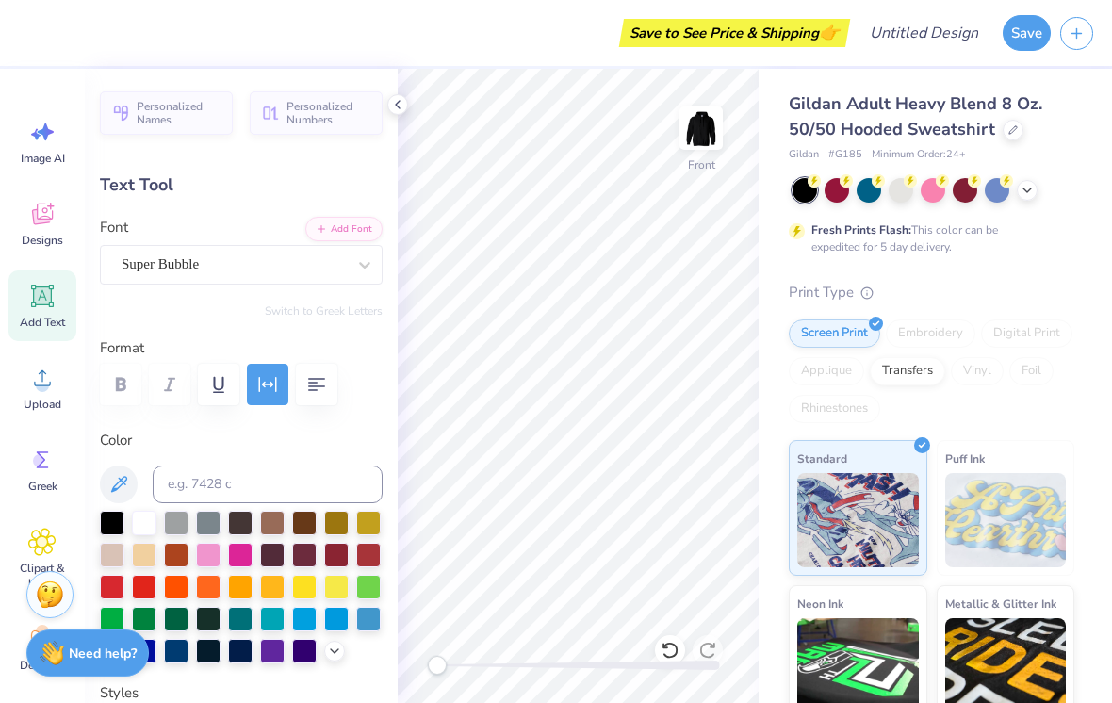
click at [336, 654] on icon at bounding box center [334, 650] width 15 height 15
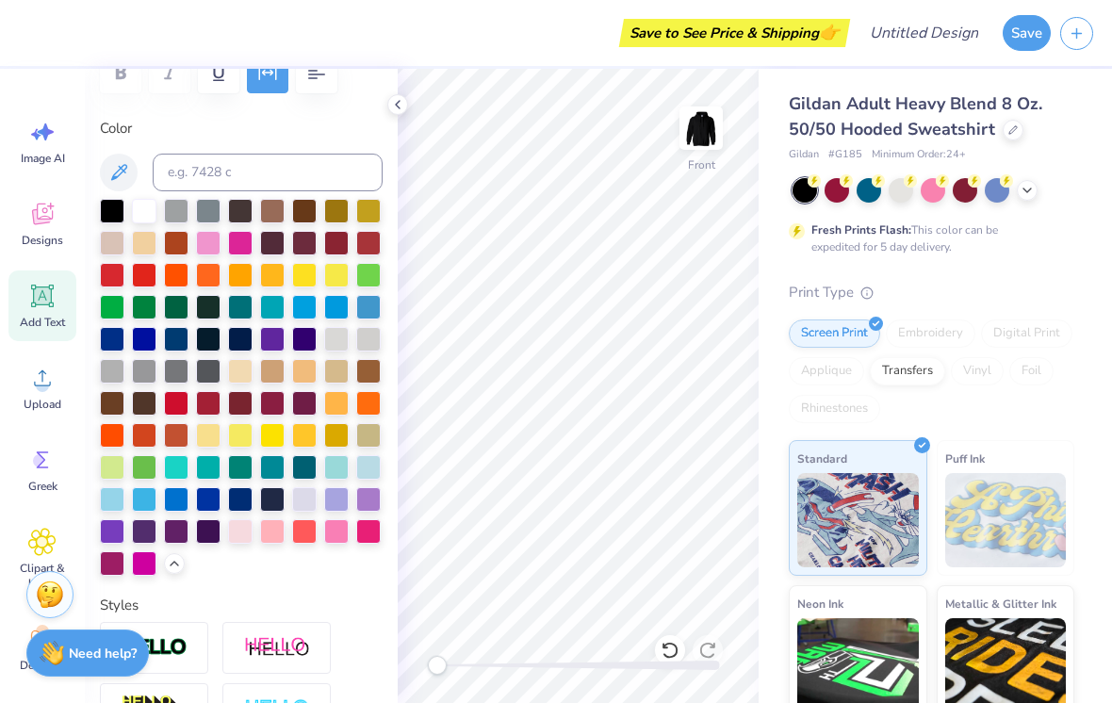
scroll to position [305, 0]
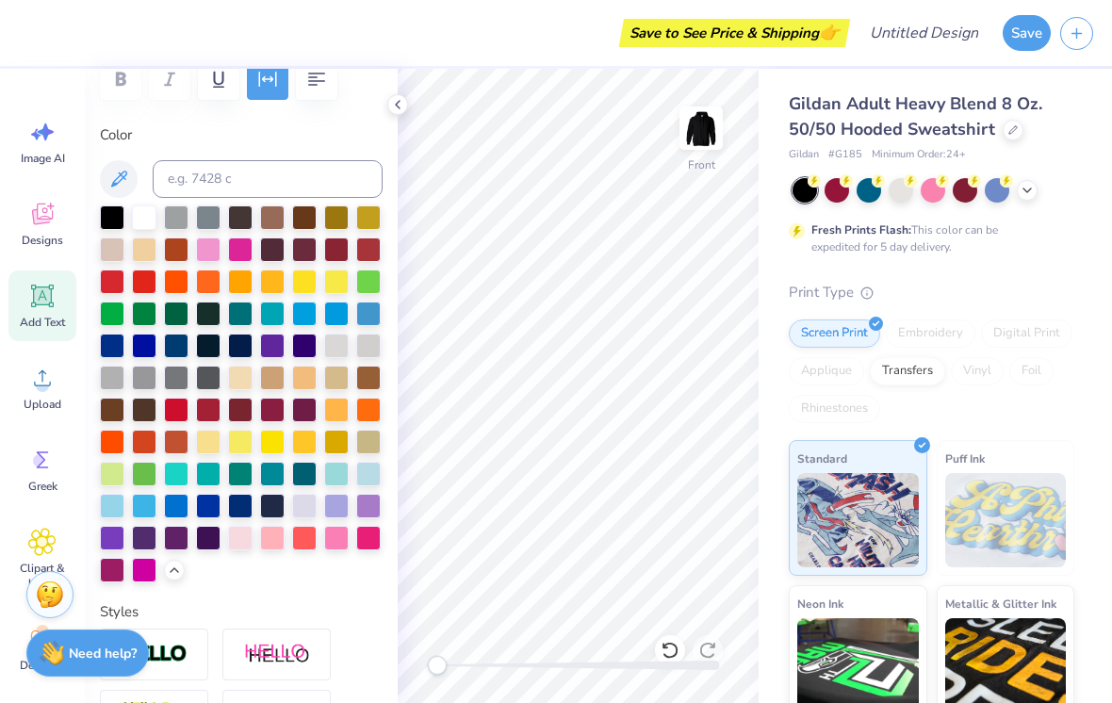
click at [100, 550] on div at bounding box center [112, 538] width 24 height 24
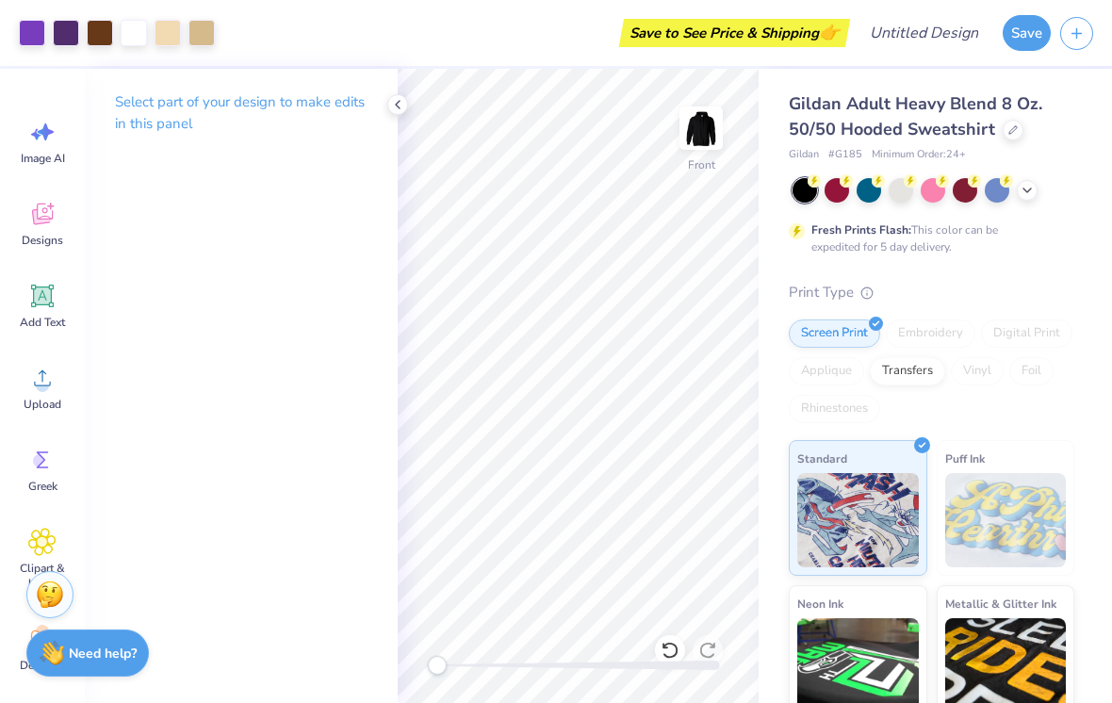
click at [1024, 188] on polyline at bounding box center [1027, 190] width 8 height 4
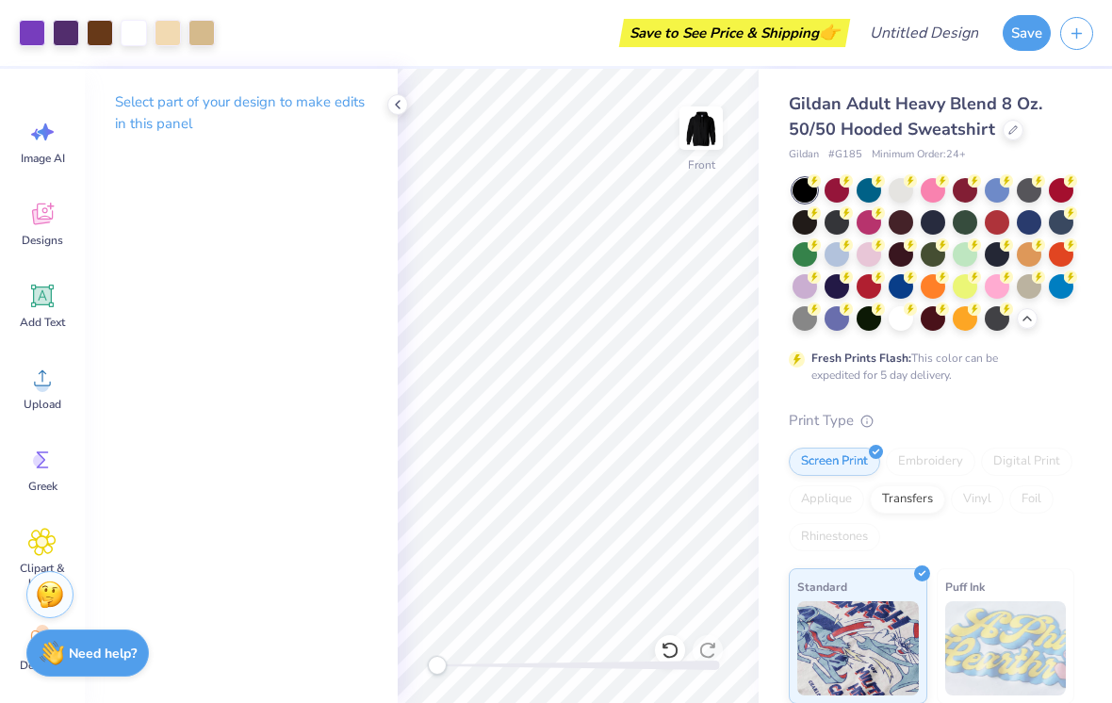
scroll to position [0, 0]
click at [701, 120] on img at bounding box center [701, 128] width 38 height 38
click at [43, 230] on div "Designs" at bounding box center [42, 223] width 68 height 71
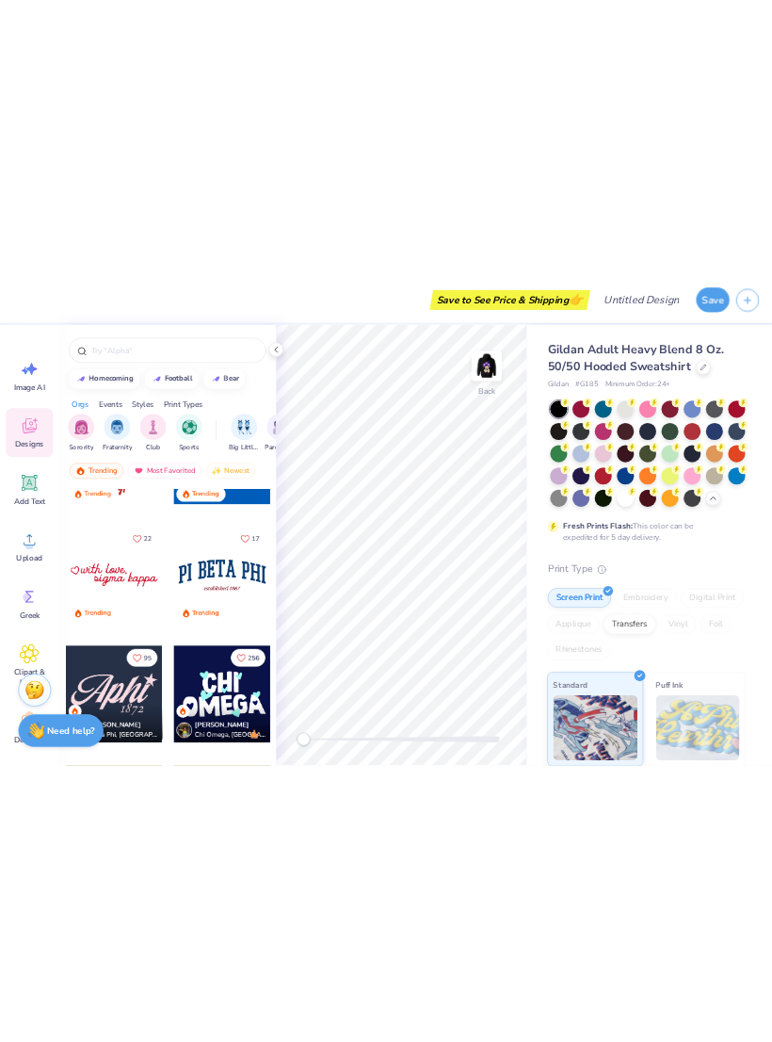
scroll to position [2177, 0]
